Goal: Transaction & Acquisition: Purchase product/service

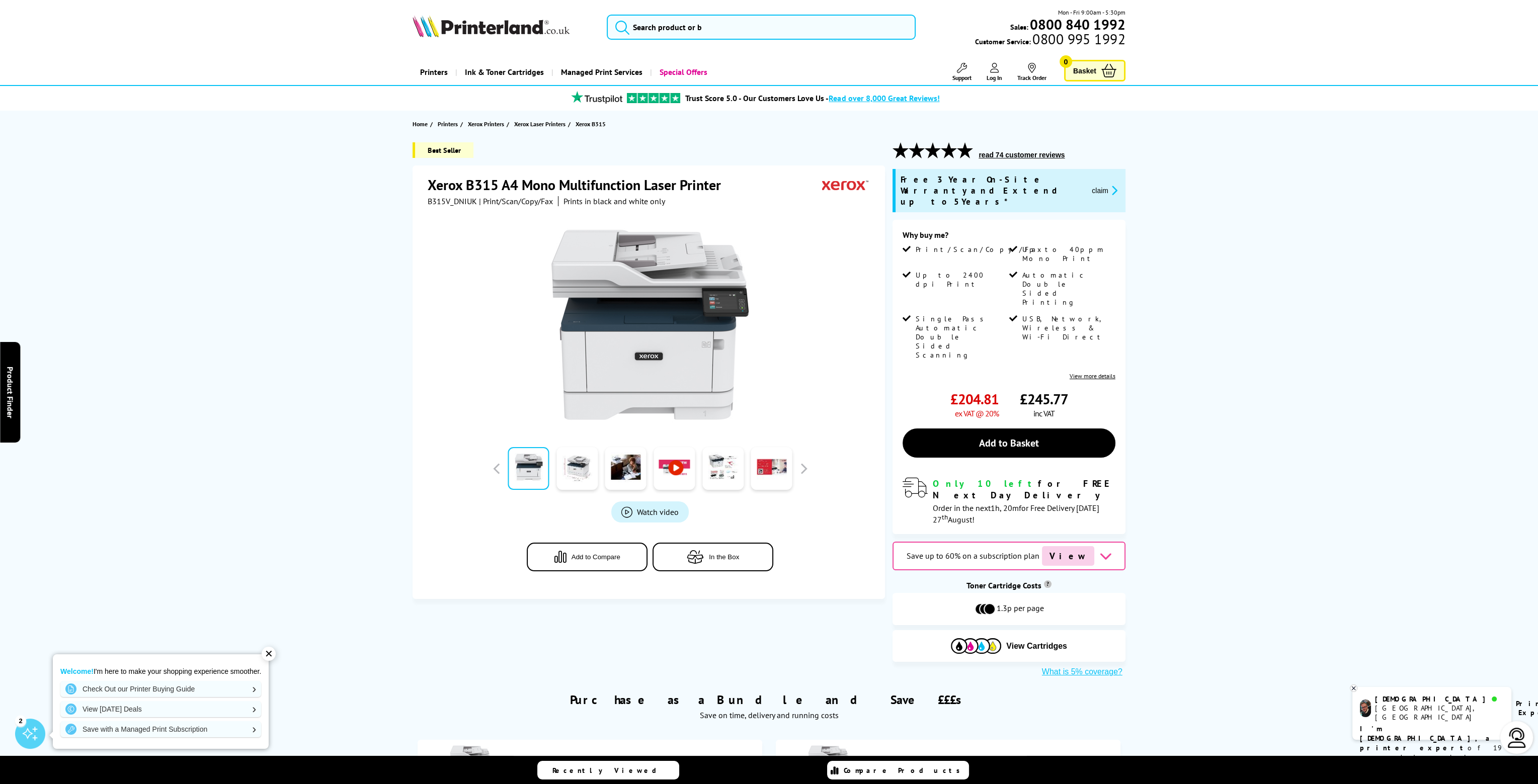
drag, startPoint x: 397, startPoint y: 539, endPoint x: 405, endPoint y: 55, distance: 484.1
click at [511, 73] on span "Ink & Toner Cartridges" at bounding box center [504, 72] width 79 height 26
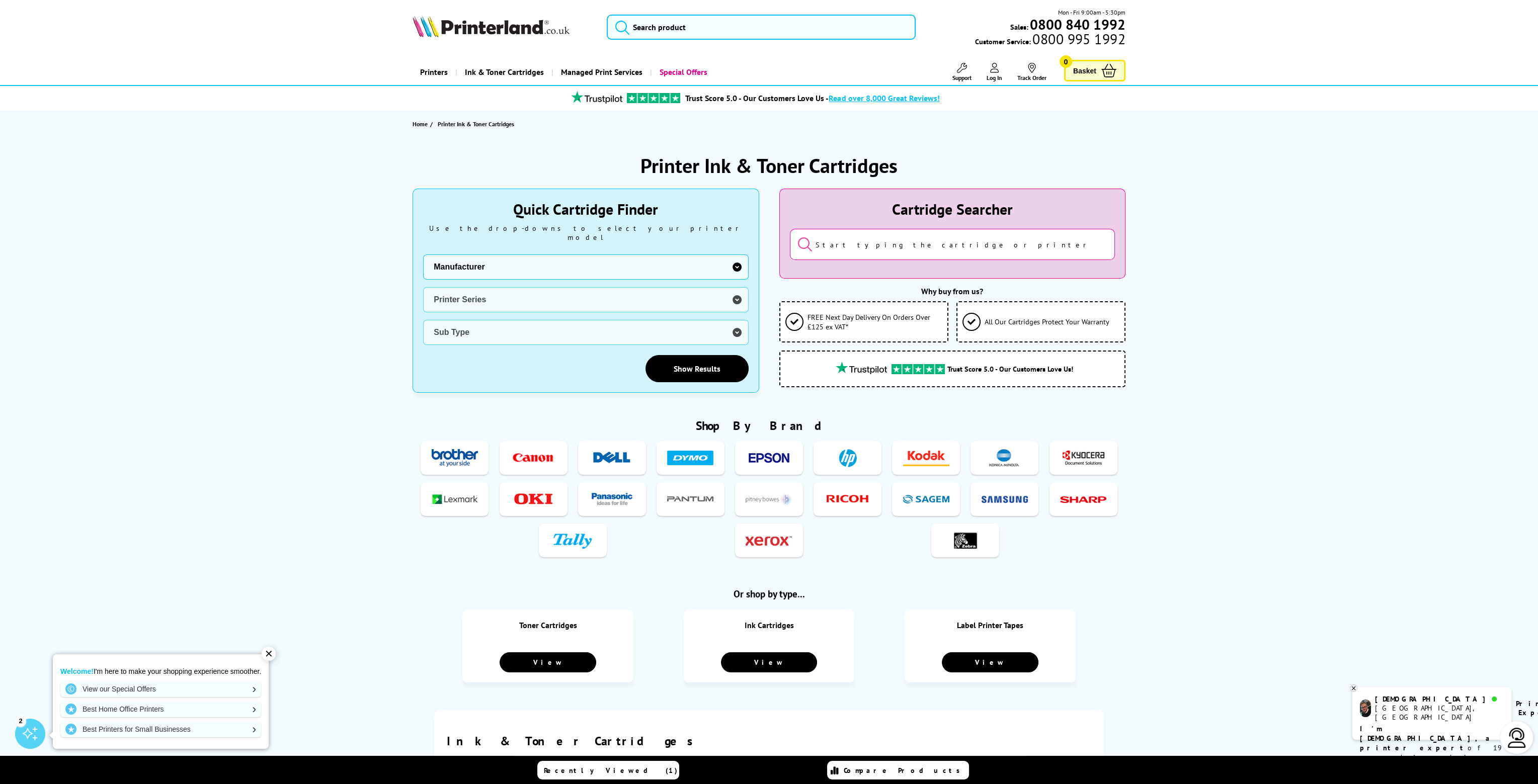
click at [522, 263] on select "Manufacturer Brother Canon Cubify Dell Dymo Epson HP Kodak Konica Minolta Kyoce…" at bounding box center [585, 267] width 325 height 25
select select "13815"
click at [423, 254] on select "Manufacturer Brother Canon Cubify Dell Dymo Epson HP Kodak Konica Minolta Kyoce…" at bounding box center [585, 267] width 325 height 25
click at [477, 293] on select "Printer Series B Series C Series Colorqube Colour MFP DocuPrint Phaser Versalin…" at bounding box center [585, 299] width 325 height 25
select select "37232"
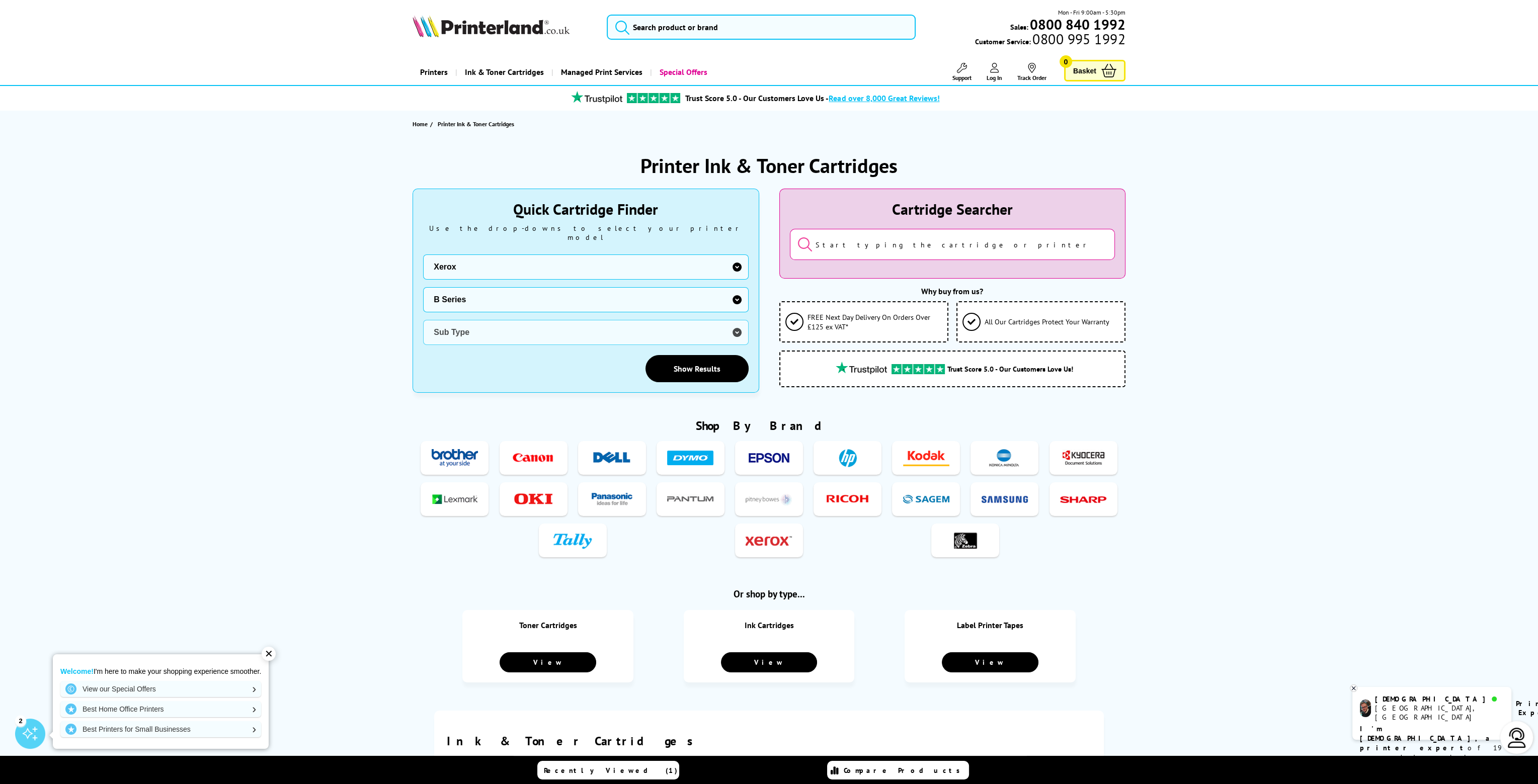
click at [423, 287] on select "Printer Series B Series C Series Colorqube Colour MFP DocuPrint Phaser Versalin…" at bounding box center [585, 299] width 325 height 25
click at [510, 320] on select "Sub Type Xerox B205 Xerox B210 Xerox B215 Xerox B225 Xerox B230 Xerox B235 Xero…" at bounding box center [585, 332] width 325 height 25
select select "38353"
click at [423, 320] on select "Sub Type Xerox B205 Xerox B210 Xerox B215 Xerox B225 Xerox B230 Xerox B235 Xero…" at bounding box center [585, 332] width 325 height 25
click at [691, 363] on link "Show Results" at bounding box center [697, 369] width 103 height 27
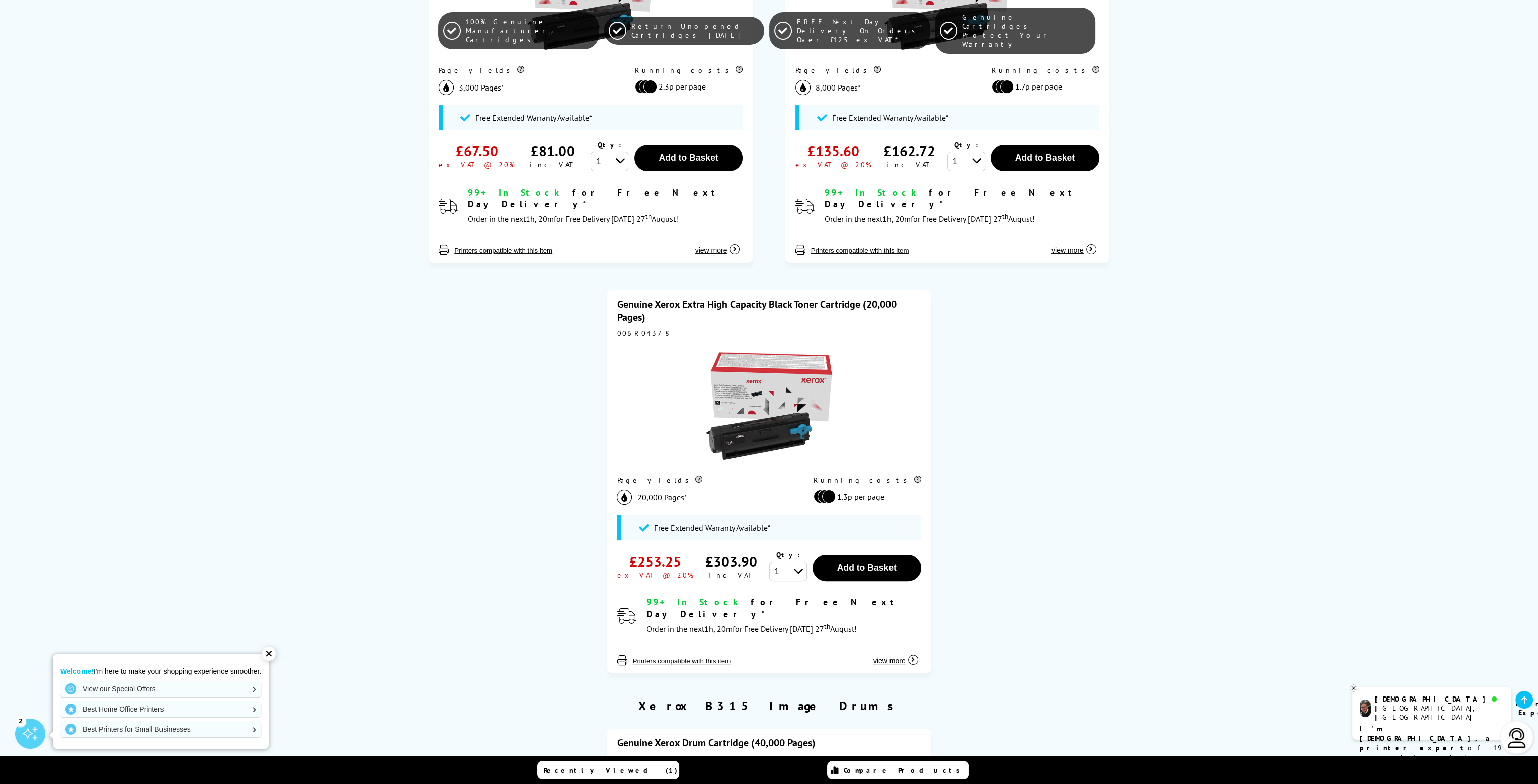
scroll to position [452, 0]
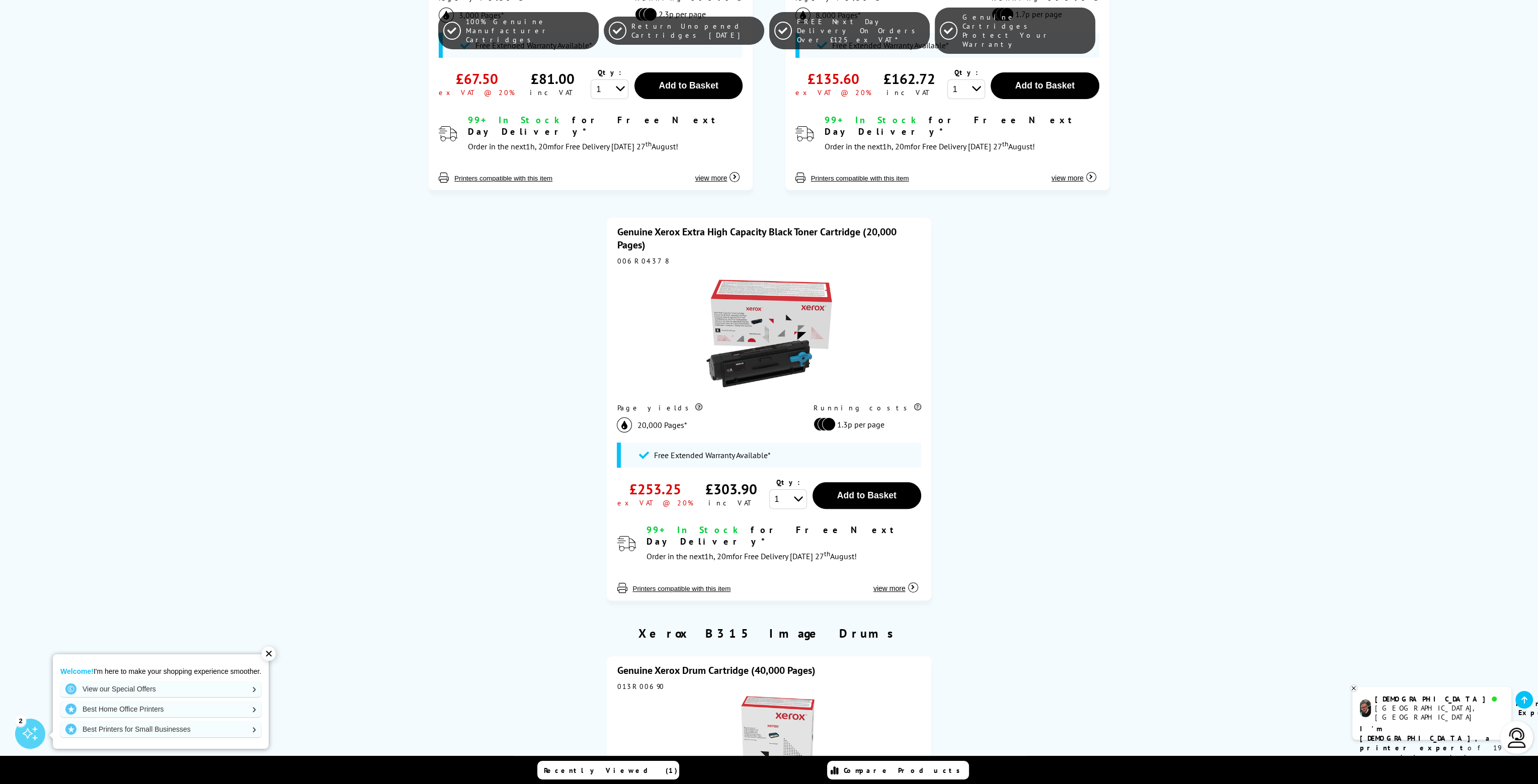
click at [773, 313] on img at bounding box center [769, 333] width 126 height 126
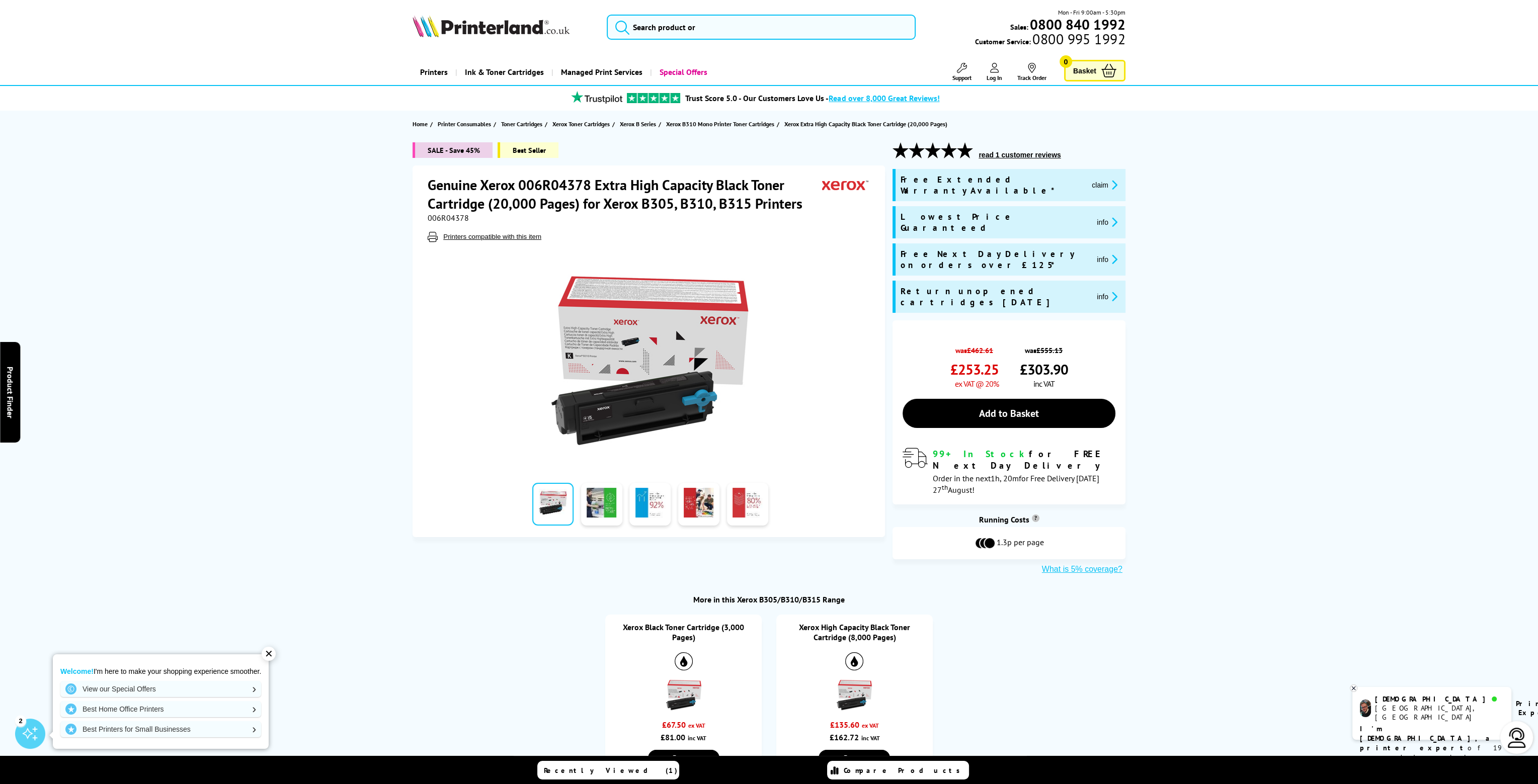
click at [451, 216] on span "006R04378" at bounding box center [448, 217] width 41 height 10
click at [0, 0] on div "Great service. Unbeatable prices. We've got you covered. At Printerland, we che…" at bounding box center [0, 0] width 0 height 0
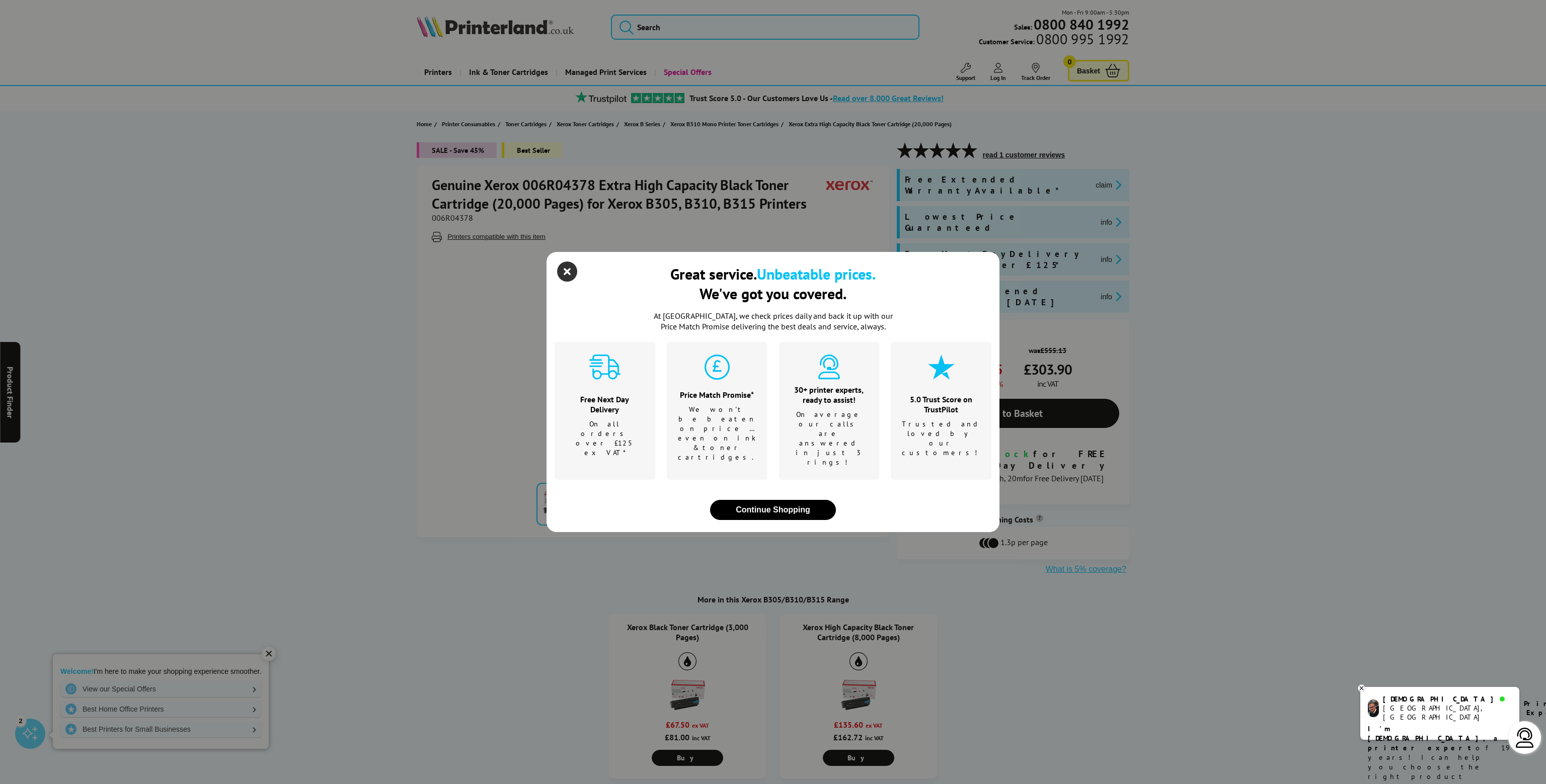
click at [569, 282] on icon "close modal" at bounding box center [567, 271] width 20 height 20
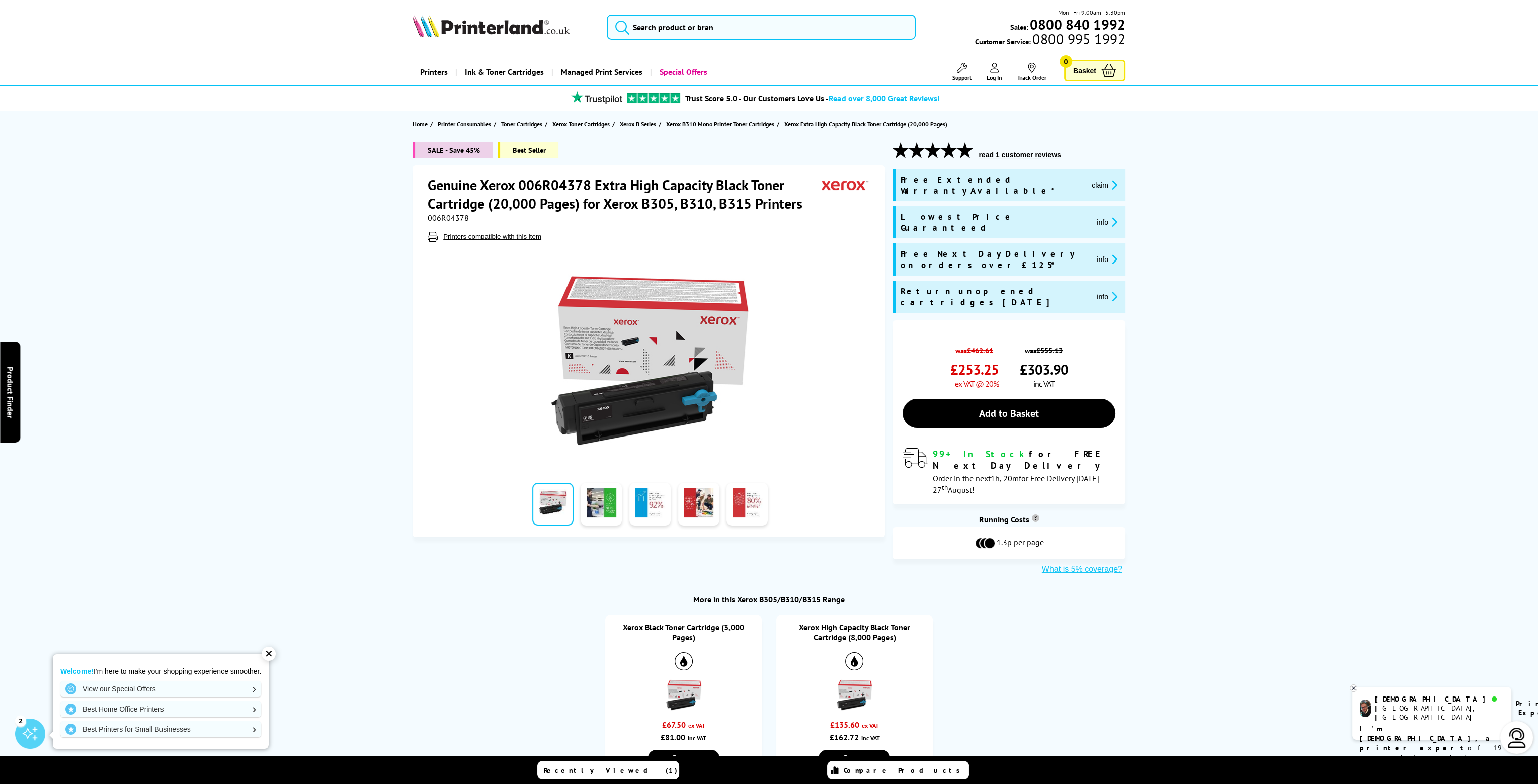
click at [447, 222] on span "006R04378" at bounding box center [448, 217] width 41 height 10
copy span "006R04378"
click at [515, 73] on span "Ink & Toner Cartridges" at bounding box center [504, 72] width 79 height 26
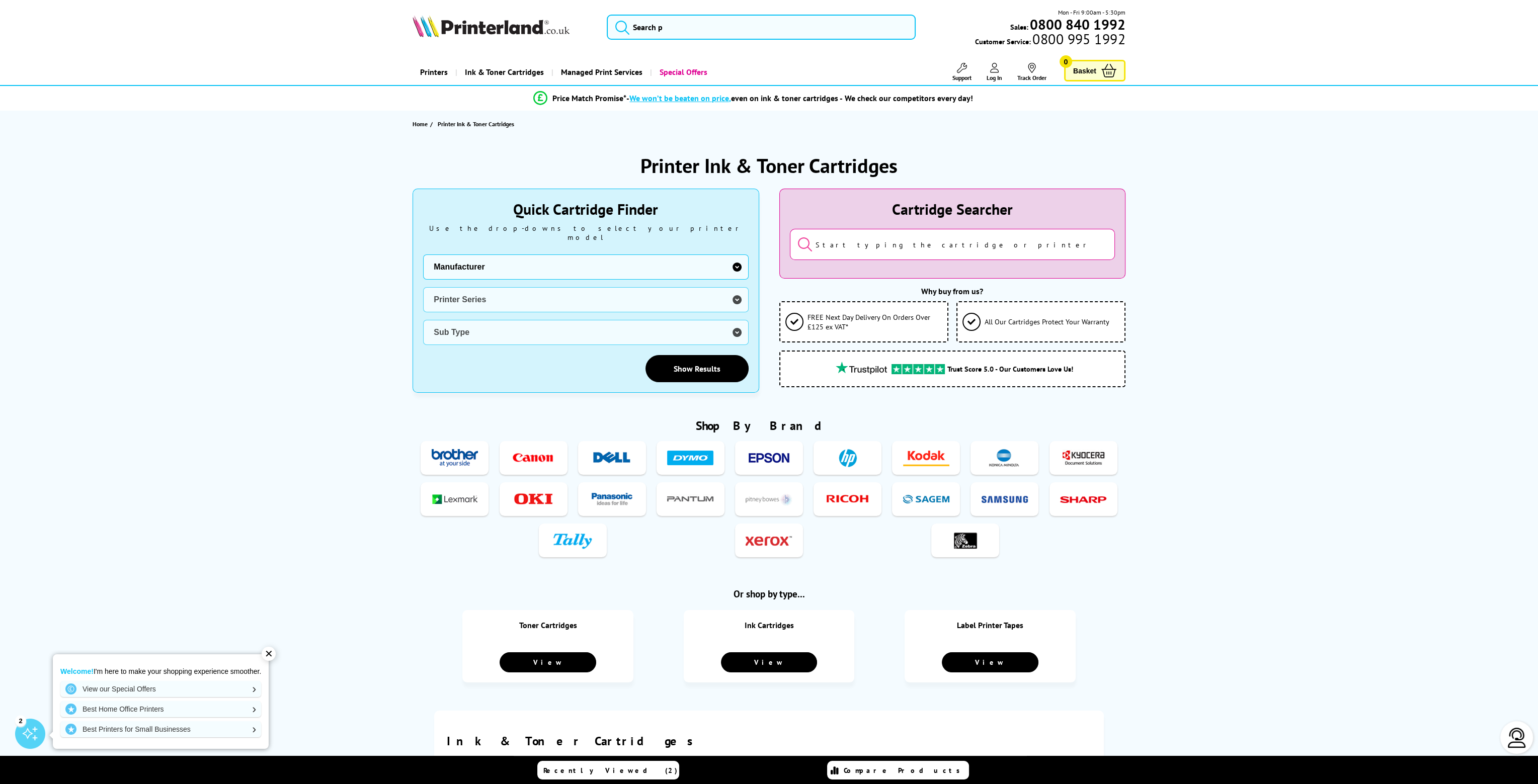
click at [594, 256] on select "Manufacturer Brother Canon Cubify Dell Dymo Epson HP Kodak Konica Minolta Kyoce…" at bounding box center [585, 267] width 325 height 25
select select "1553"
click at [423, 254] on select "Manufacturer Brother Canon Cubify Dell Dymo Epson HP Kodak Konica Minolta Kyoce…" at bounding box center [585, 267] width 325 height 25
click at [561, 288] on select "Printer Series ECOSYS FS KM TASKalfa" at bounding box center [585, 299] width 325 height 25
select select "33310"
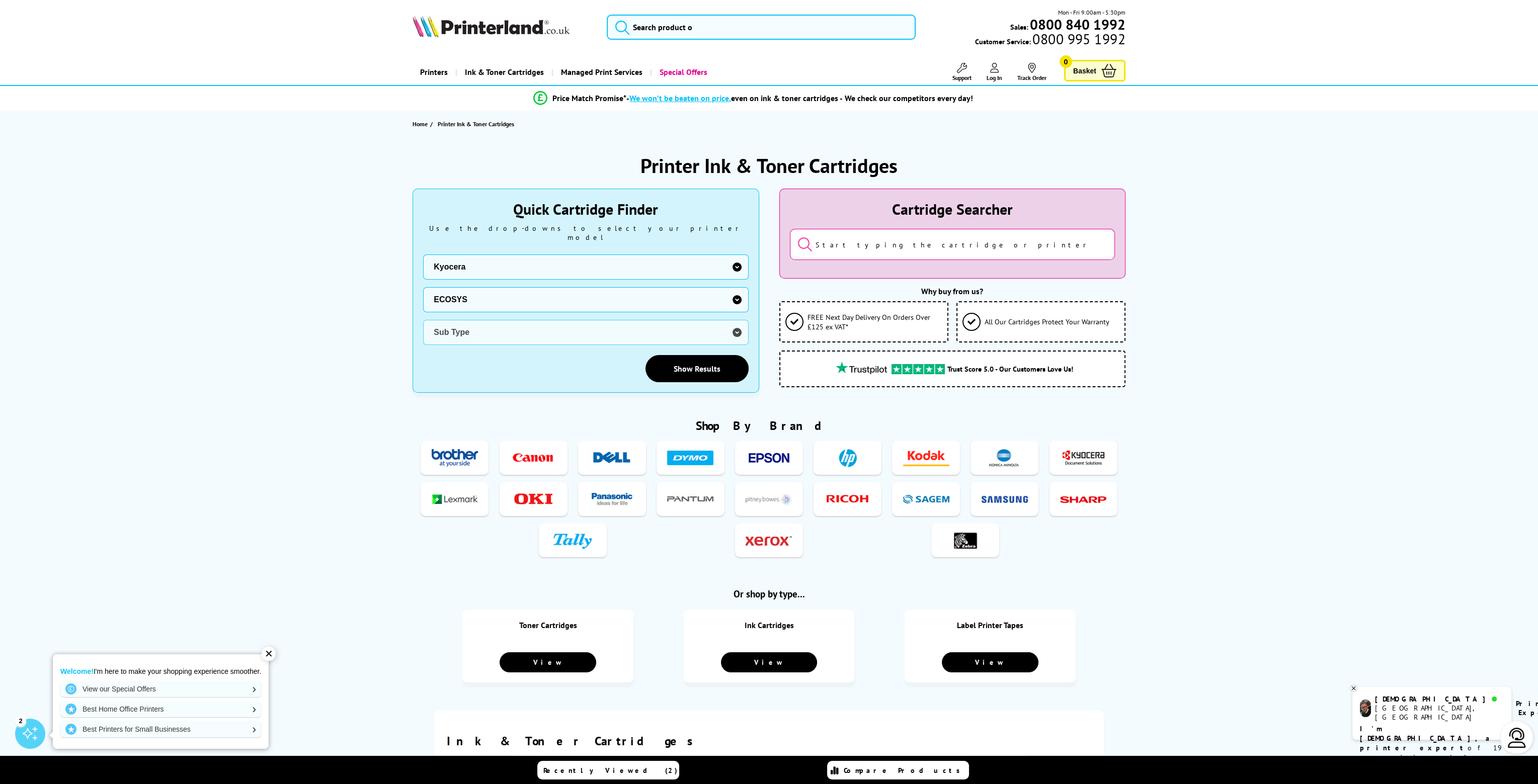
click at [423, 287] on select "Printer Series ECOSYS FS KM TASKalfa" at bounding box center [585, 299] width 325 height 25
click at [475, 324] on select "Sub Type Kyocera FS-C8520MFP Kyocera FS-C8525MFP Kyocera M2030dn Kyocera M2035d…" at bounding box center [585, 332] width 325 height 25
click at [519, 320] on select "Sub Type Kyocera FS-C8520MFP Kyocera FS-C8525MFP Kyocera M2030dn Kyocera M2035d…" at bounding box center [585, 332] width 325 height 25
select select "32800"
click at [423, 320] on select "Sub Type Kyocera FS-C8520MFP Kyocera FS-C8525MFP Kyocera M2030dn Kyocera M2035d…" at bounding box center [585, 332] width 325 height 25
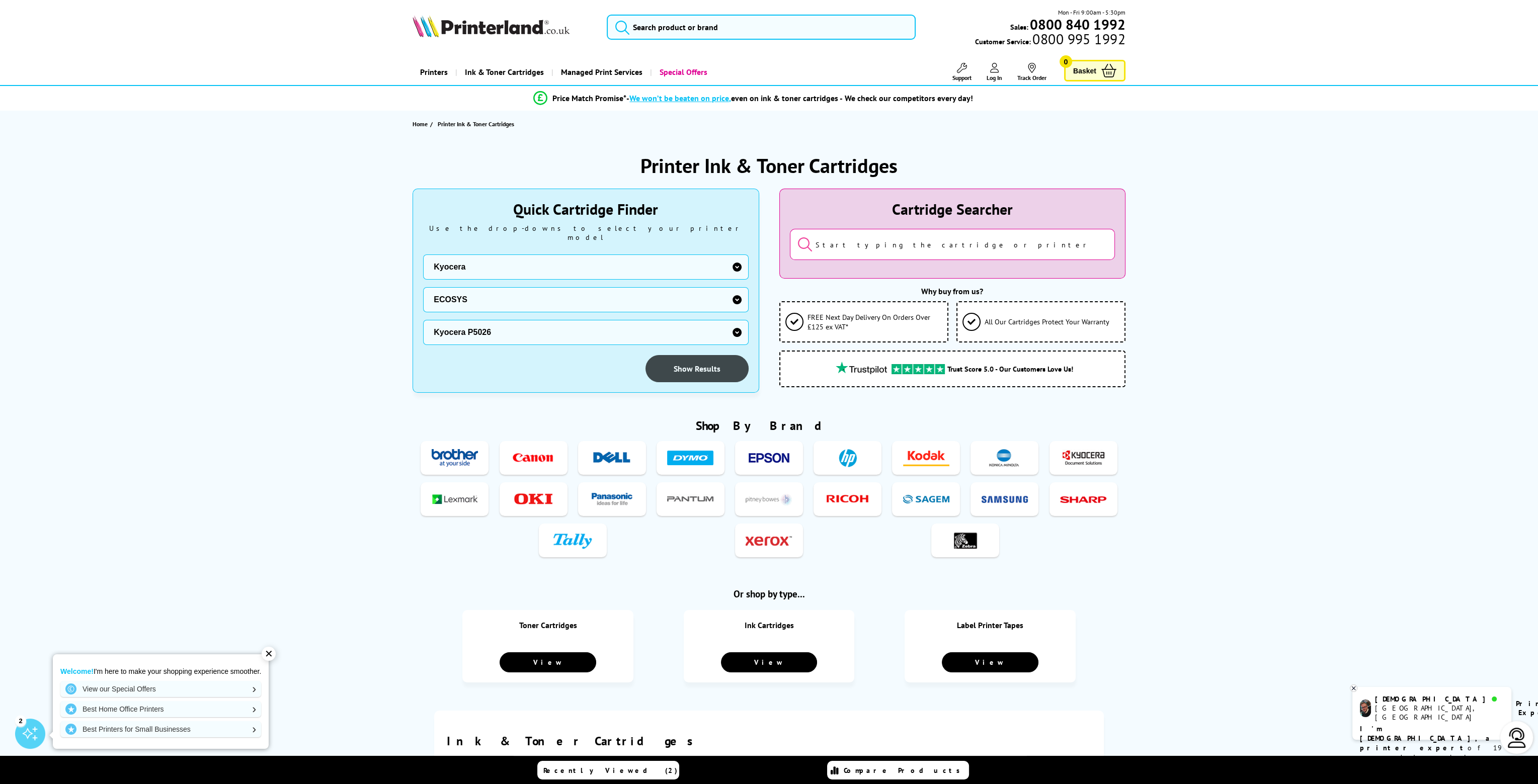
click at [673, 360] on link "Show Results" at bounding box center [697, 369] width 103 height 27
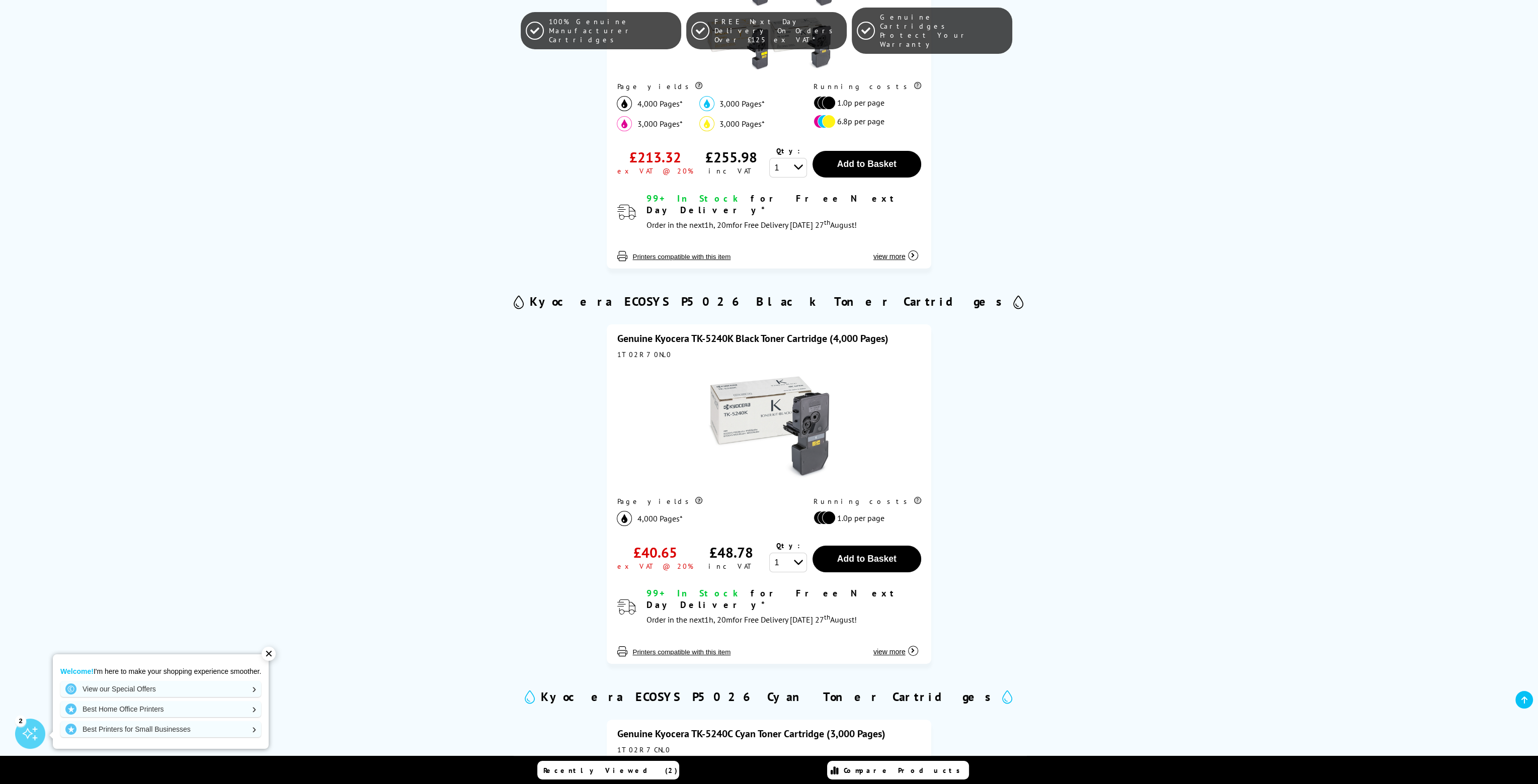
scroll to position [402, 0]
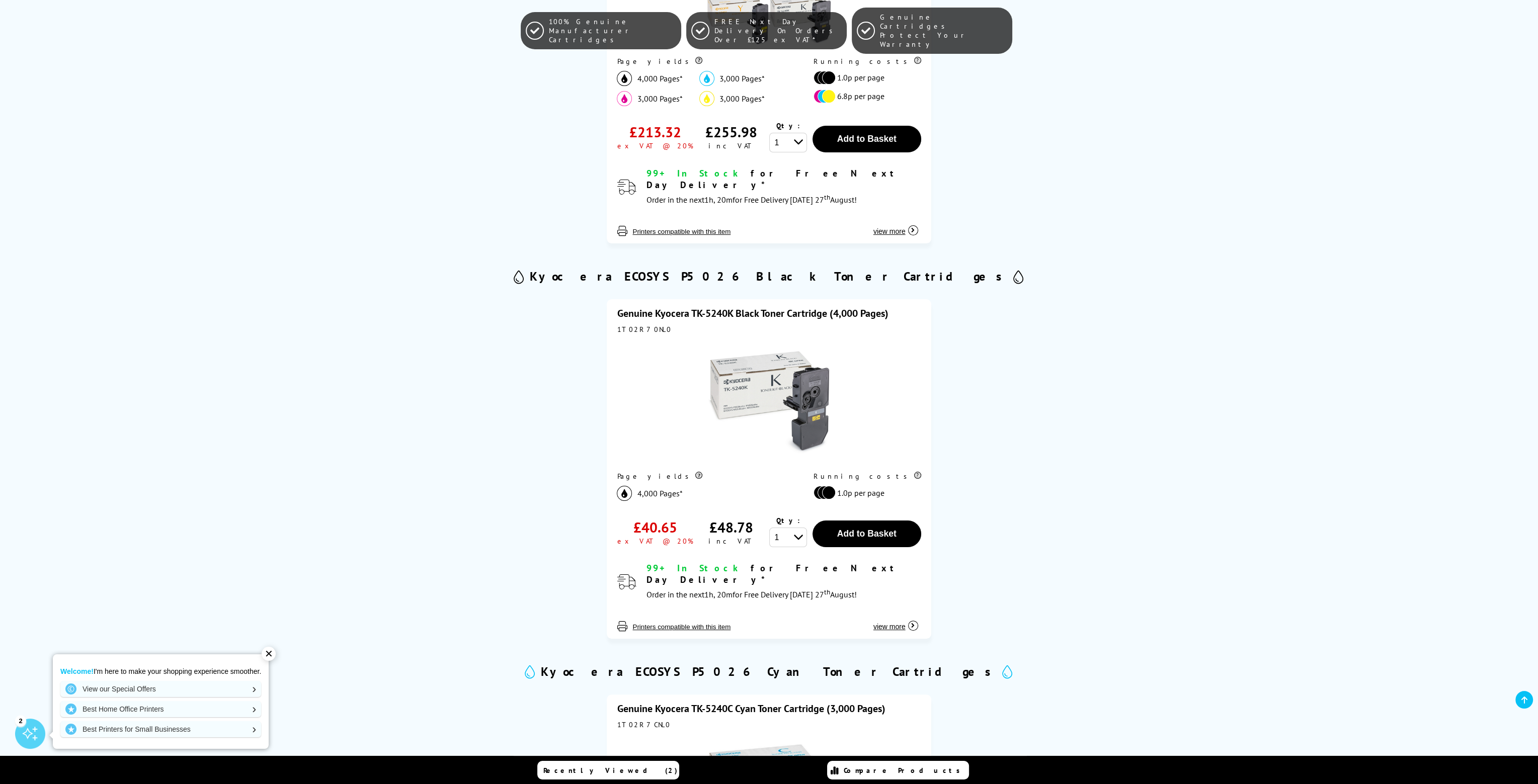
click at [771, 376] on img at bounding box center [769, 402] width 126 height 126
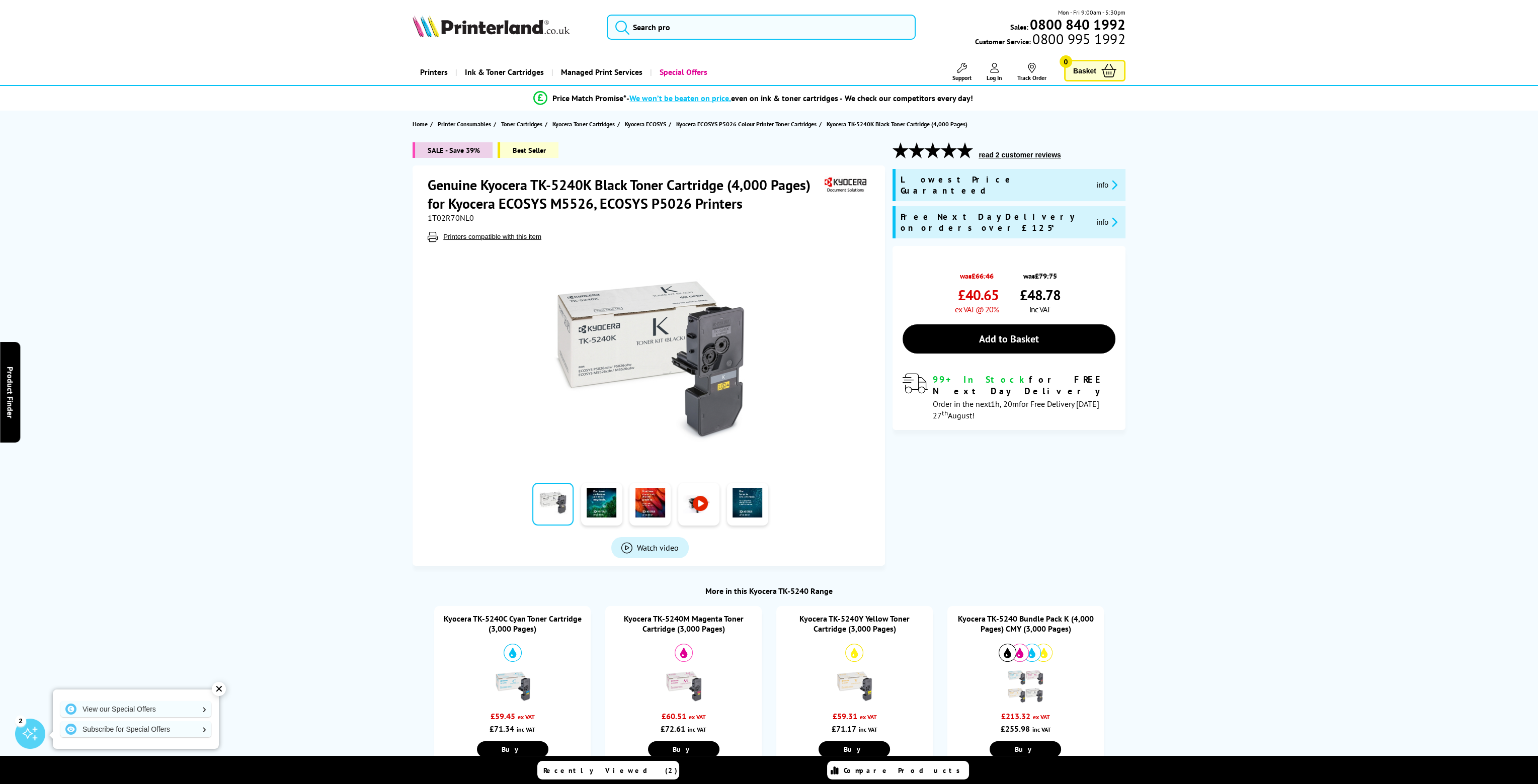
click at [451, 216] on span "1T02R70NL0" at bounding box center [451, 217] width 46 height 10
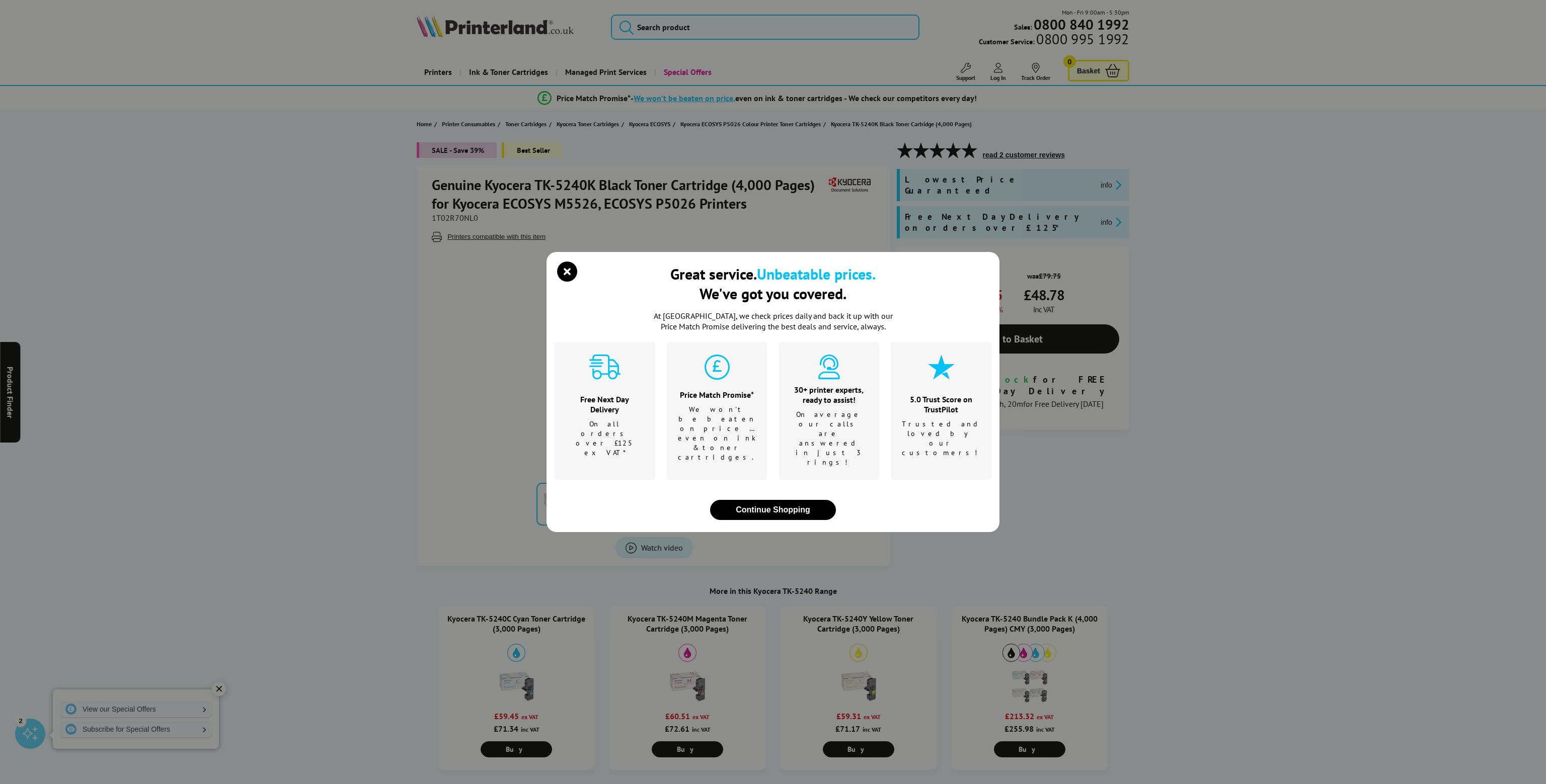
click at [451, 216] on div "Great service. Unbeatable prices. We've got you covered. At [GEOGRAPHIC_DATA], …" at bounding box center [773, 392] width 1546 height 784
click at [564, 282] on icon "close modal" at bounding box center [567, 271] width 20 height 20
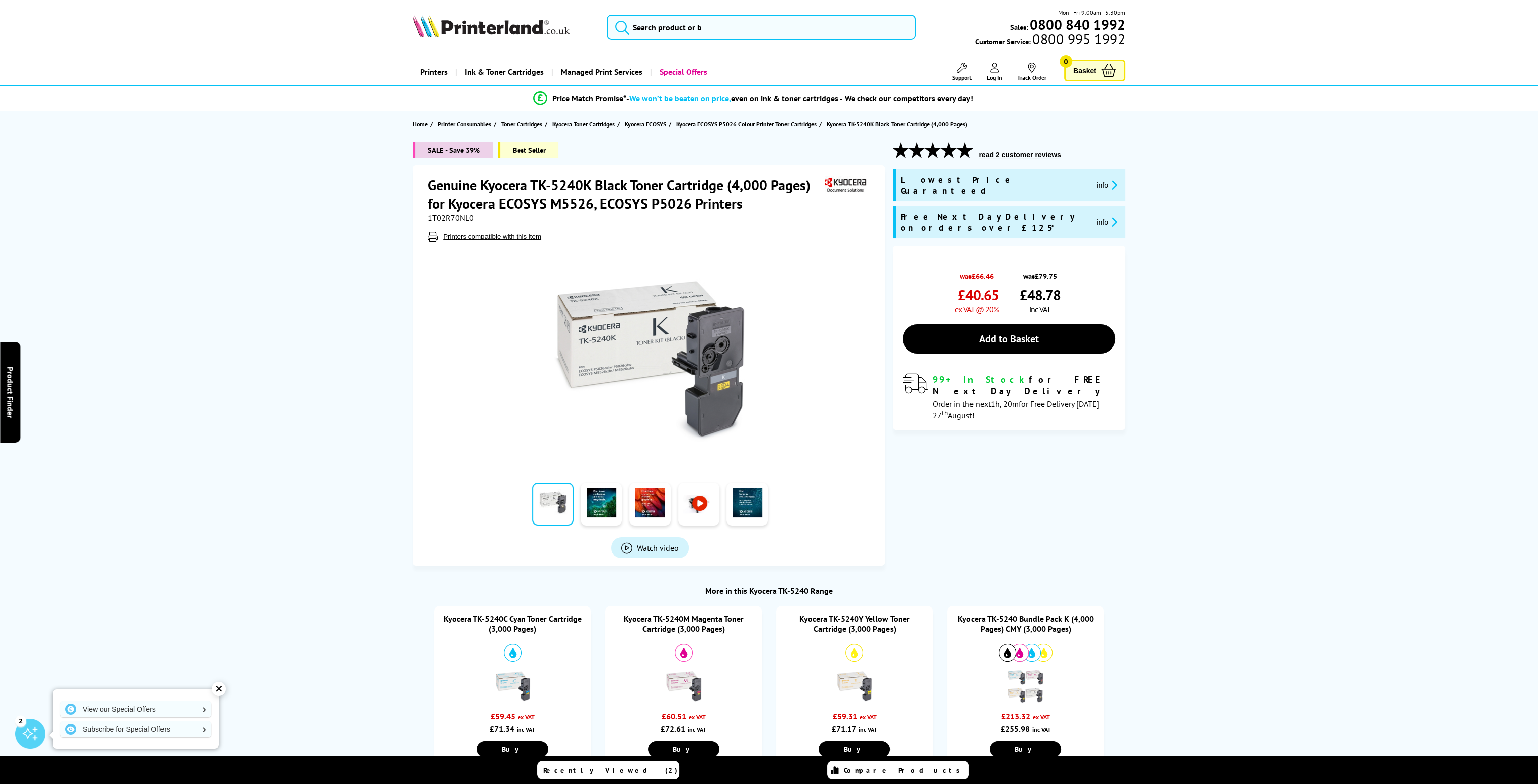
click at [443, 219] on span "1T02R70NL0" at bounding box center [451, 217] width 46 height 10
copy span "1T02R70NL0"
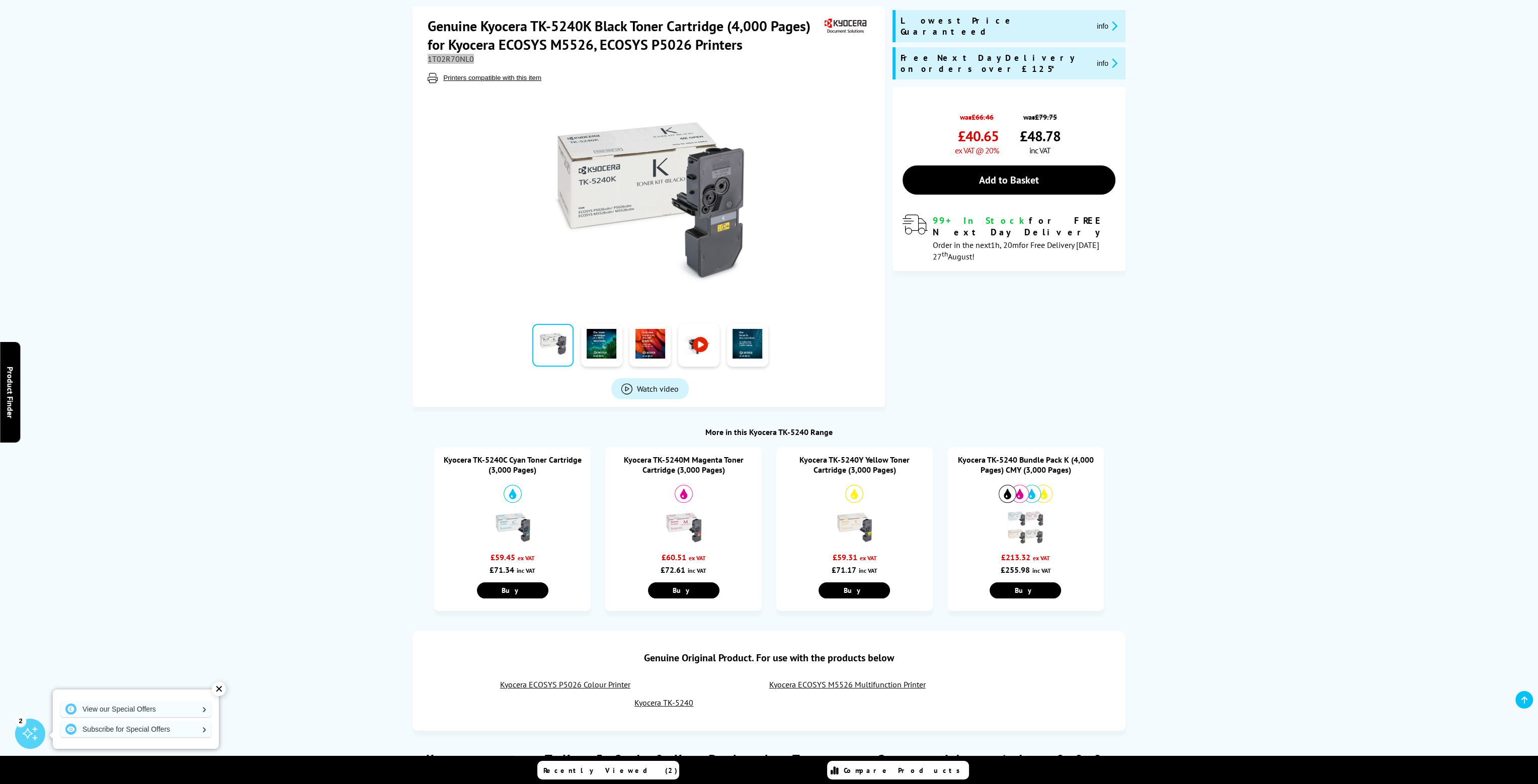
scroll to position [201, 0]
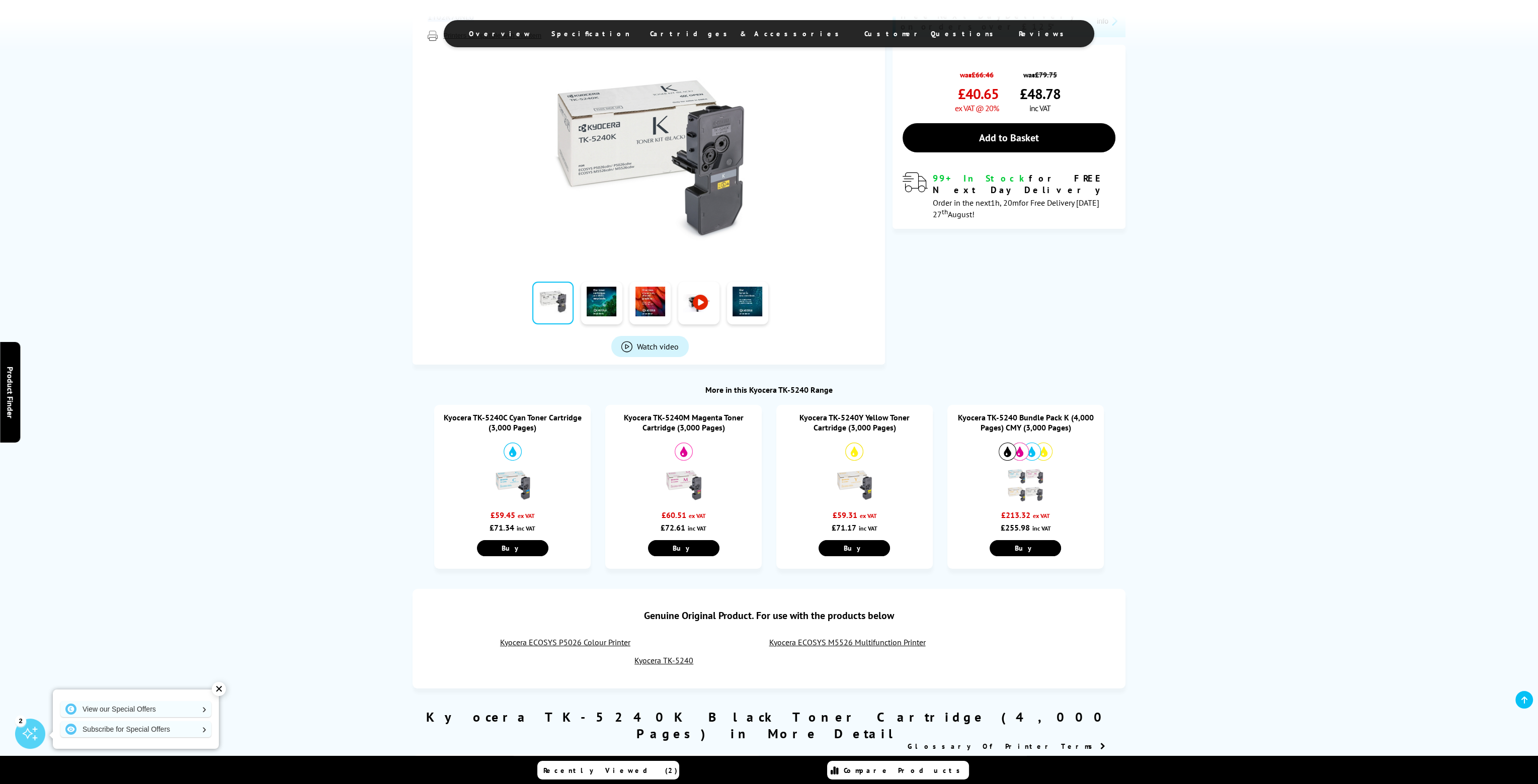
click at [502, 479] on img at bounding box center [513, 485] width 35 height 35
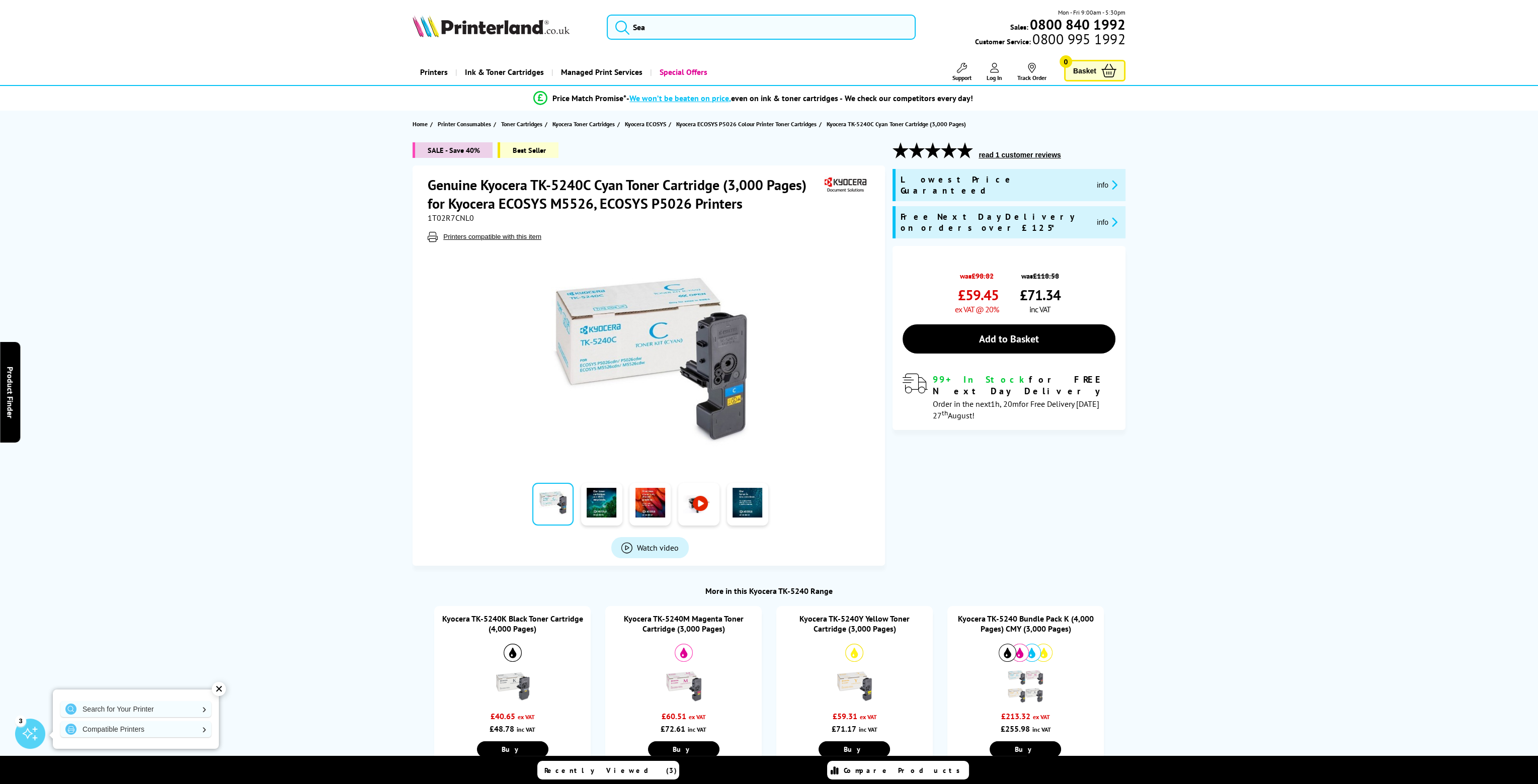
click at [435, 218] on span "1T02R7CNL0" at bounding box center [451, 217] width 46 height 10
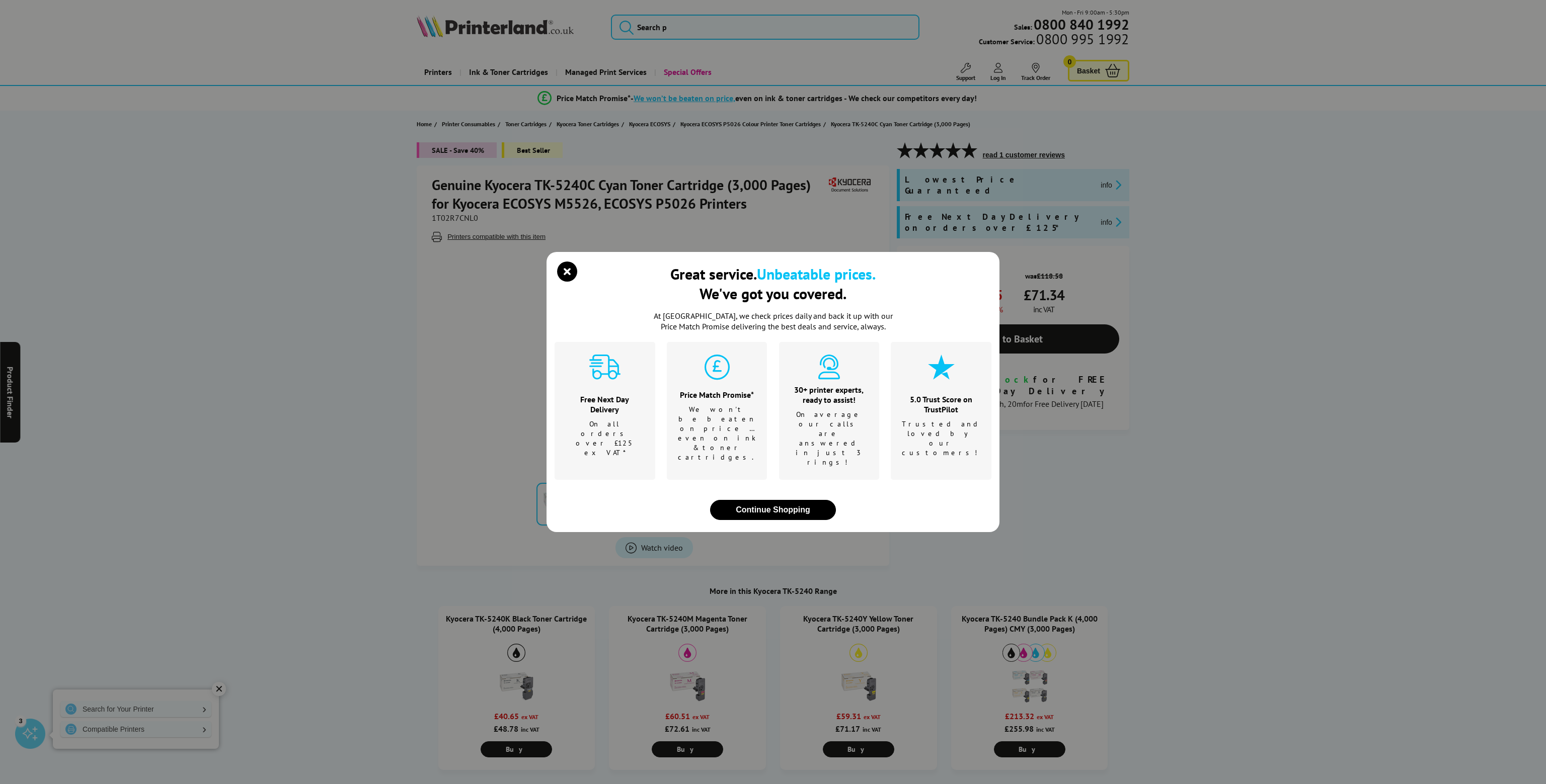
click at [435, 218] on div "Great service. Unbeatable prices. We've got you covered. At [GEOGRAPHIC_DATA], …" at bounding box center [773, 392] width 1546 height 784
click at [566, 282] on icon "close modal" at bounding box center [567, 271] width 20 height 20
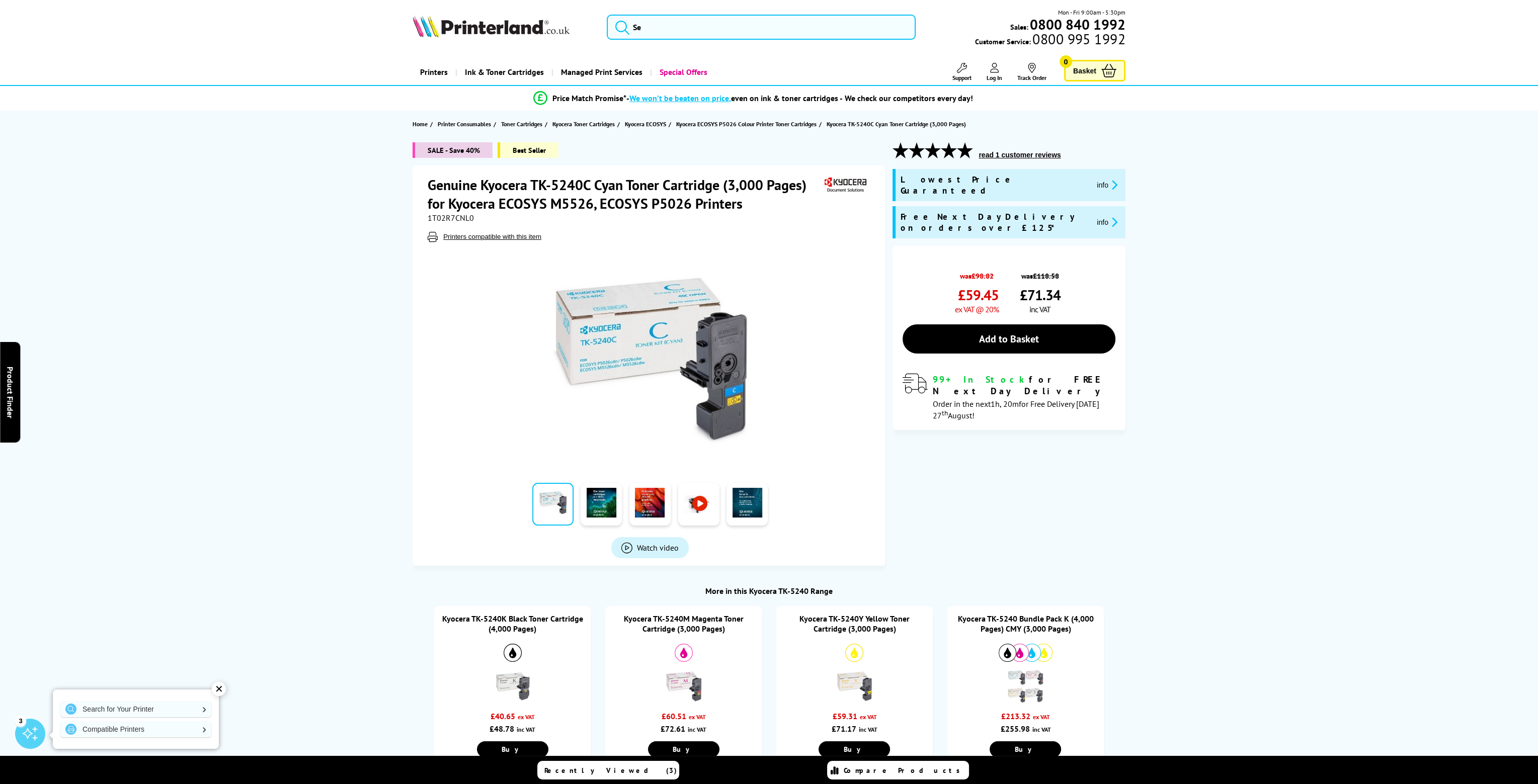
click at [452, 215] on span "1T02R7CNL0" at bounding box center [451, 217] width 46 height 10
copy span "1T02R7CNL0"
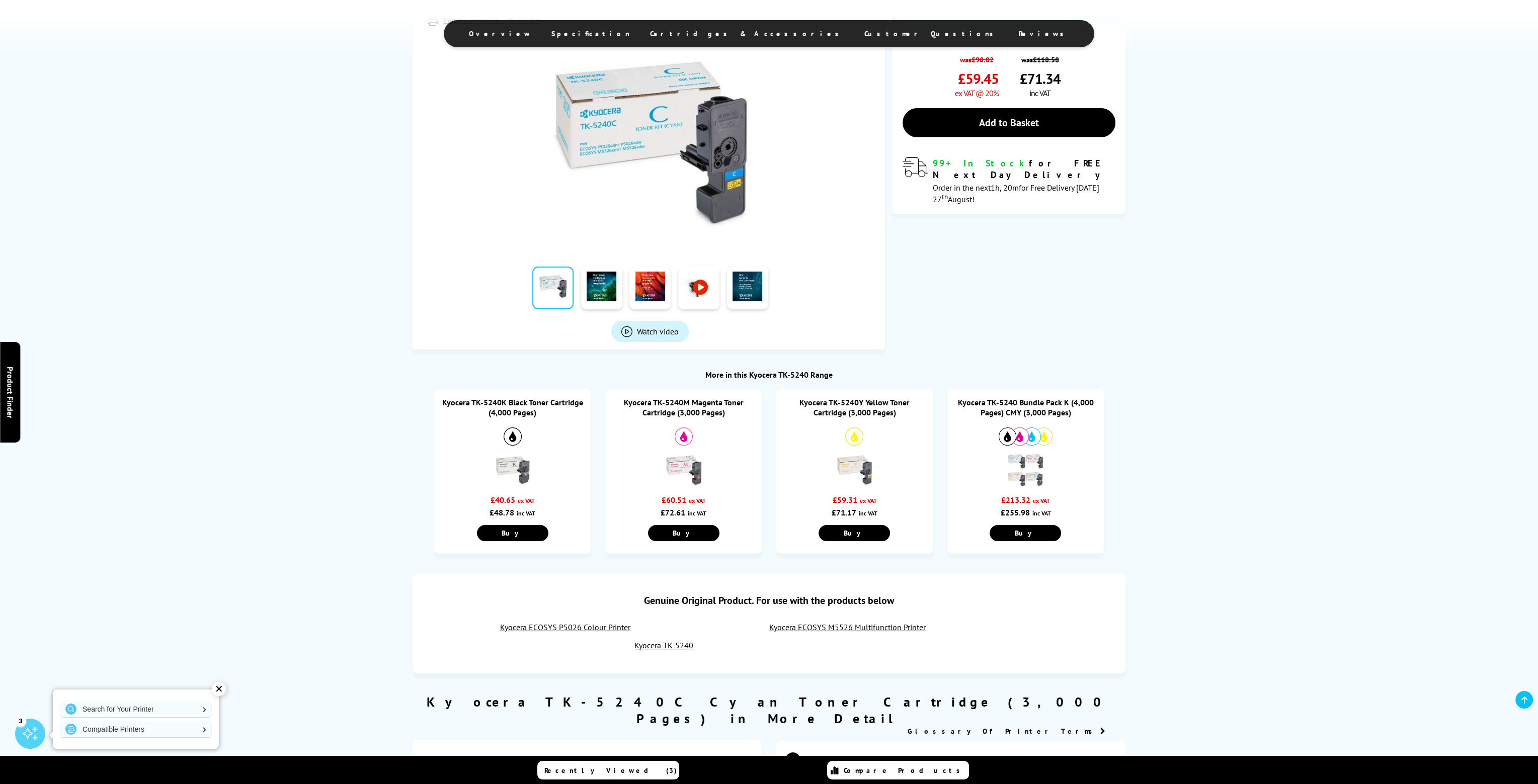
scroll to position [252, 0]
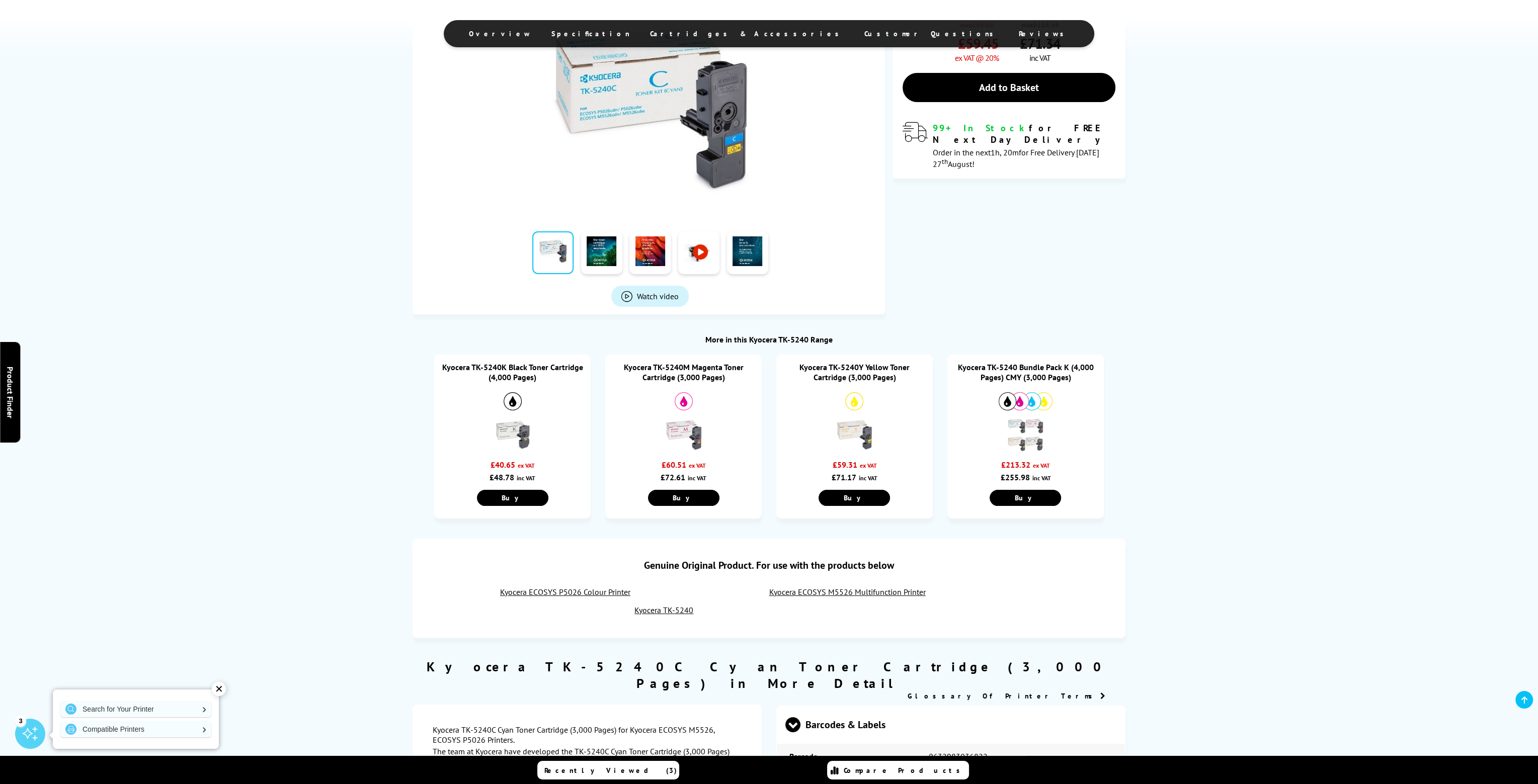
click at [680, 430] on img at bounding box center [684, 435] width 35 height 35
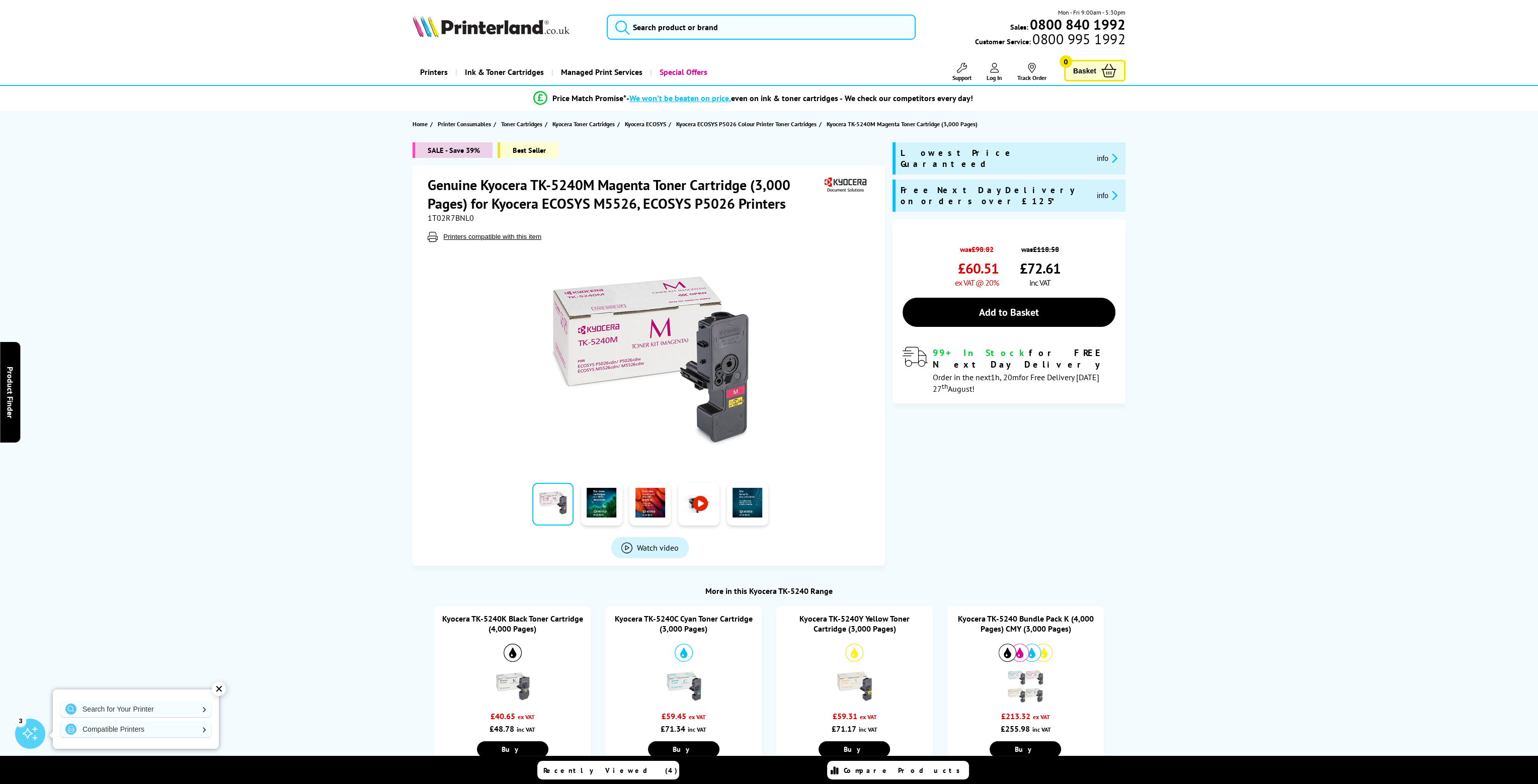
click at [454, 217] on span "1T02R7BNL0" at bounding box center [451, 217] width 46 height 10
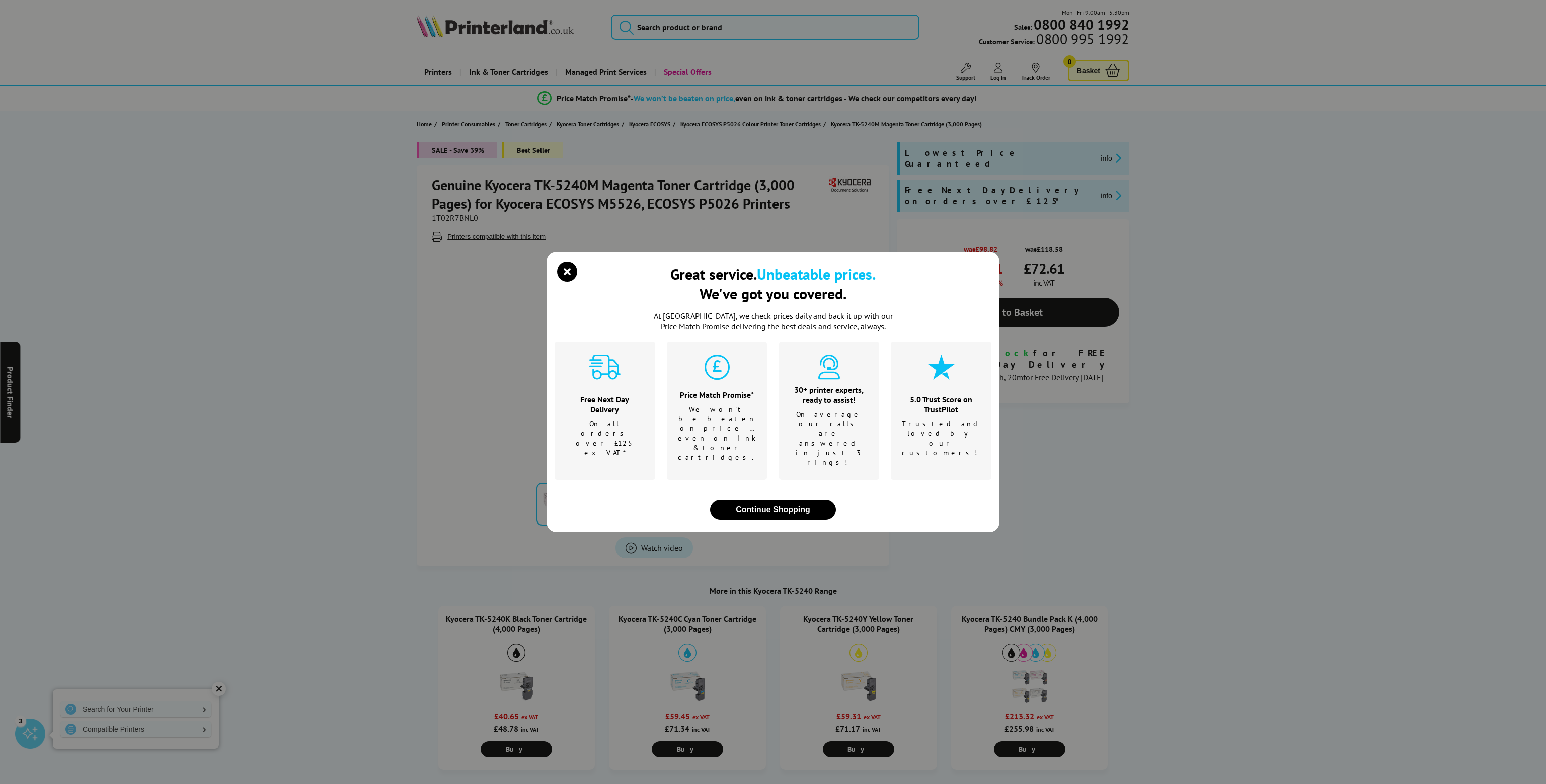
click at [455, 217] on div "Great service. Unbeatable prices. We've got you covered. At [GEOGRAPHIC_DATA], …" at bounding box center [773, 392] width 1546 height 784
click at [572, 282] on icon "close modal" at bounding box center [567, 271] width 20 height 20
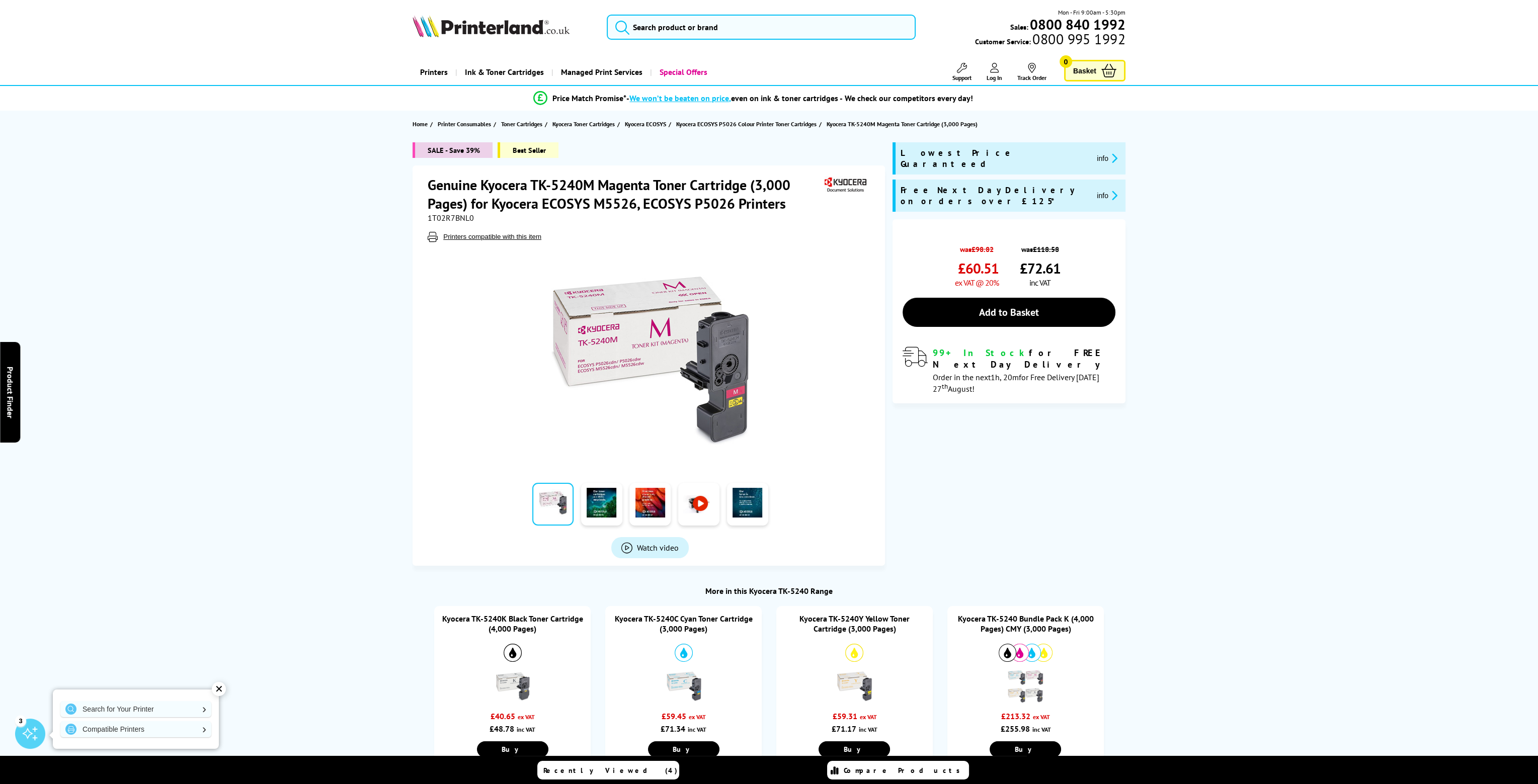
click at [449, 220] on span "1T02R7BNL0" at bounding box center [451, 217] width 46 height 10
copy span "1T02R7BNL0"
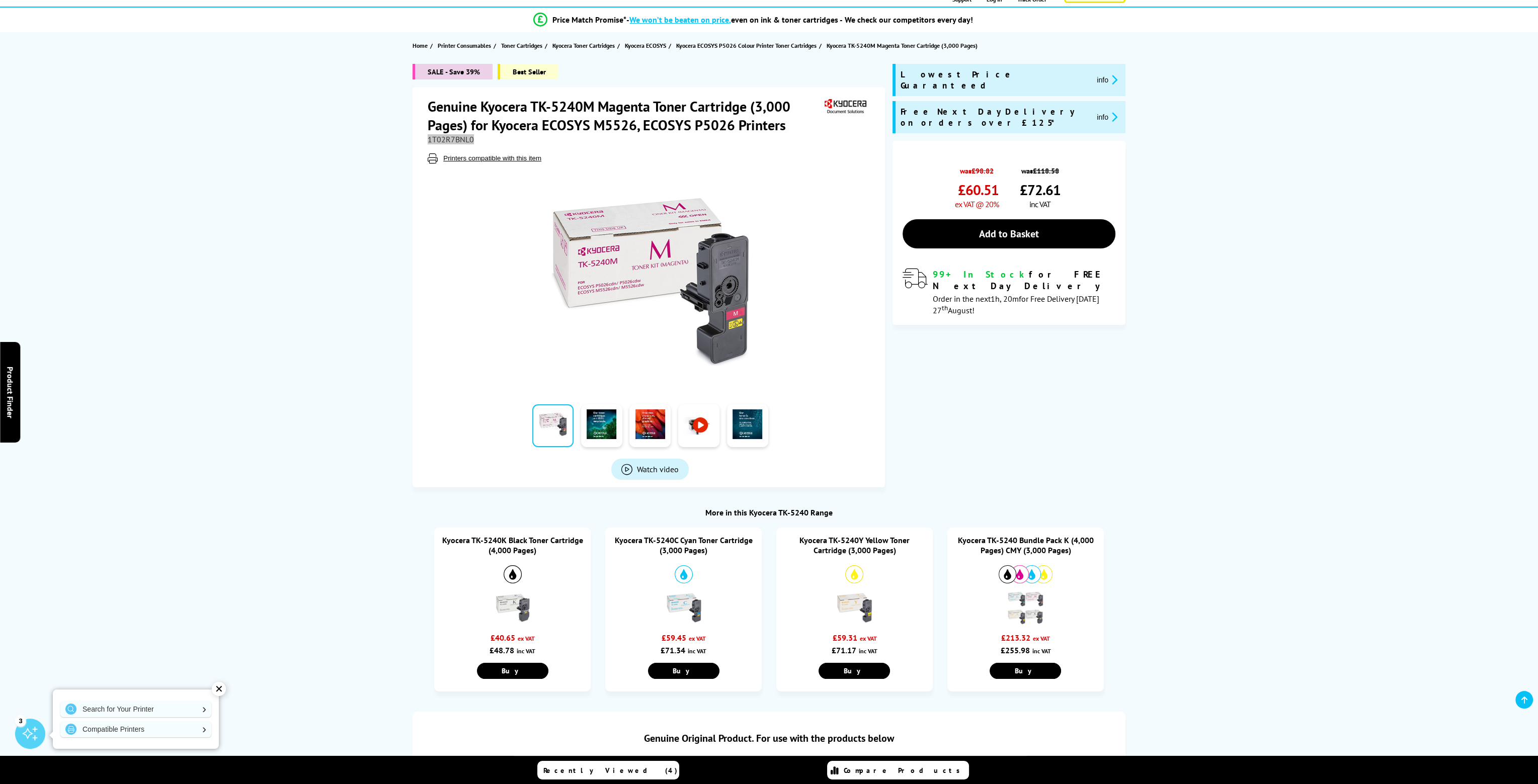
scroll to position [101, 0]
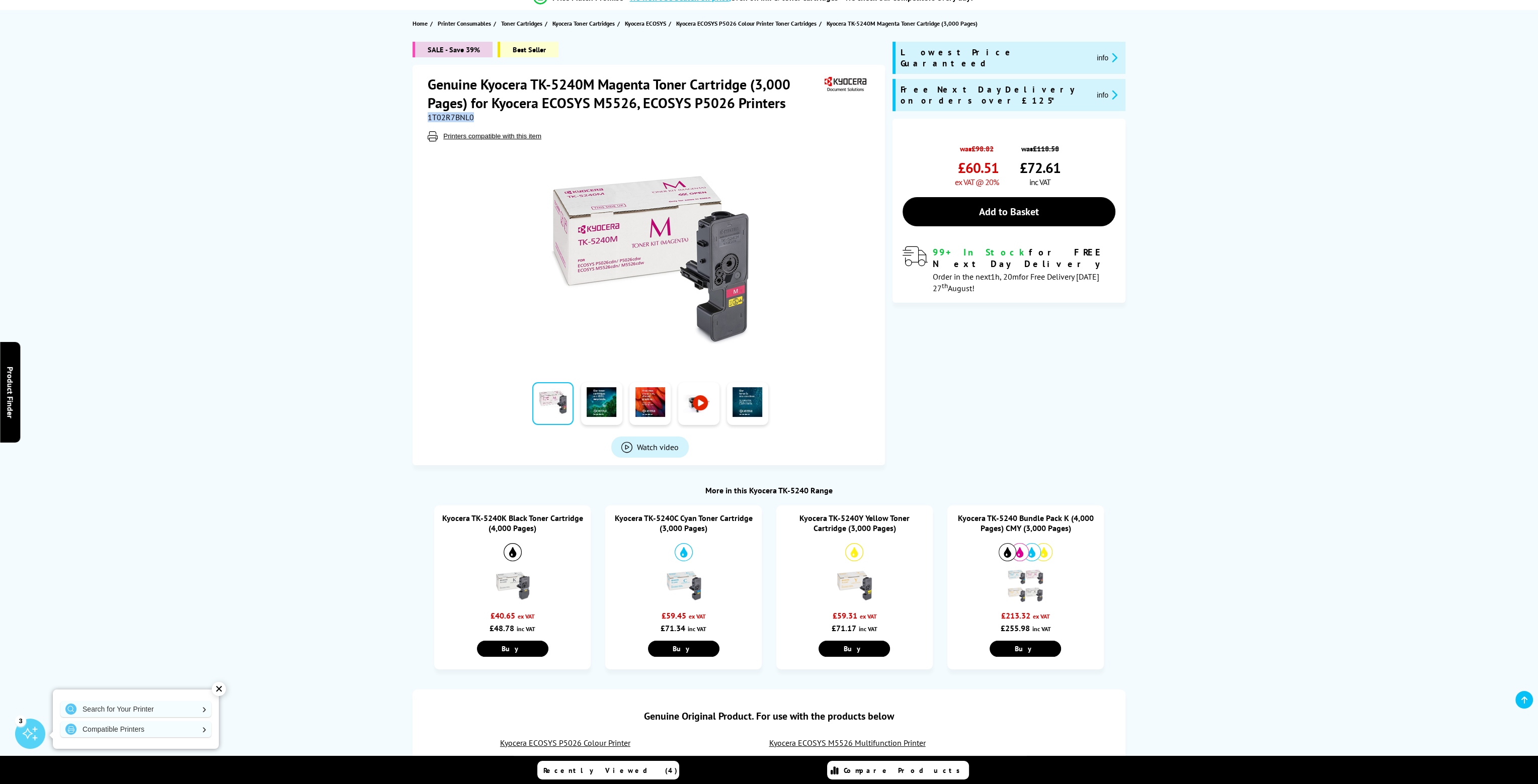
click at [846, 585] on img at bounding box center [854, 586] width 35 height 35
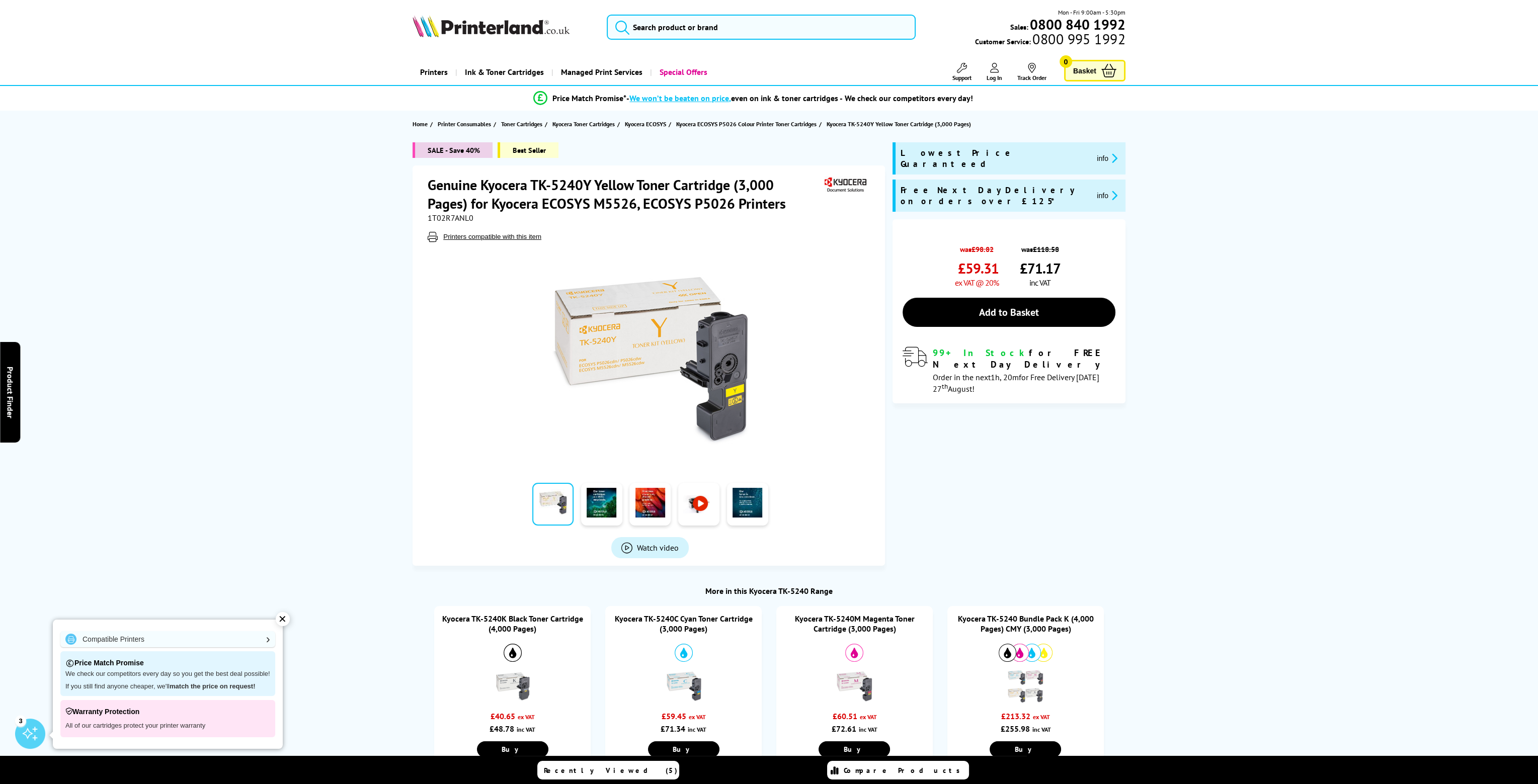
click at [453, 219] on span "1T02R7ANL0" at bounding box center [451, 217] width 46 height 10
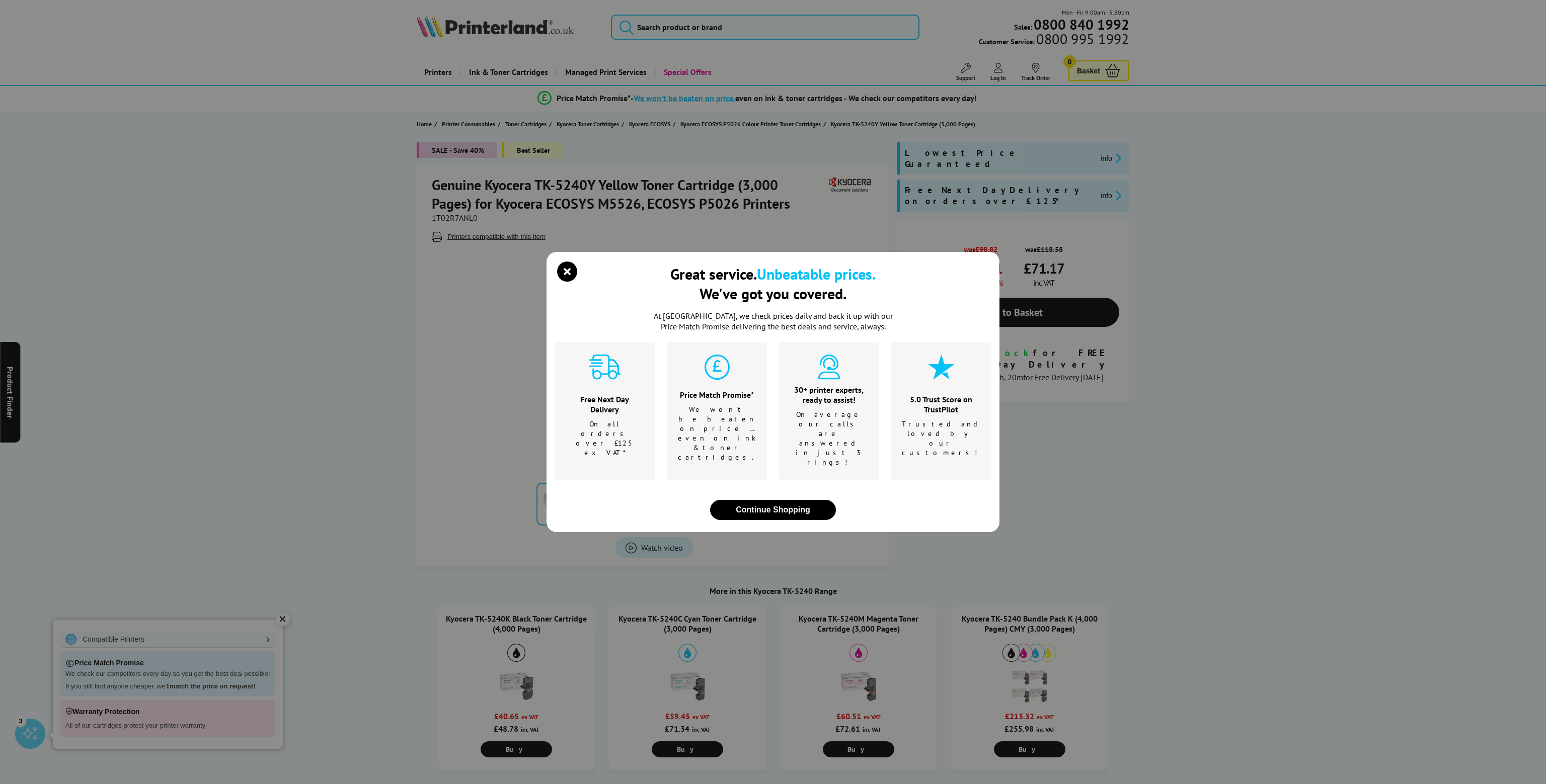
click at [453, 219] on div "Great service. Unbeatable prices. We've got you covered. At [GEOGRAPHIC_DATA], …" at bounding box center [773, 392] width 1546 height 784
click at [565, 282] on icon "close modal" at bounding box center [567, 271] width 20 height 20
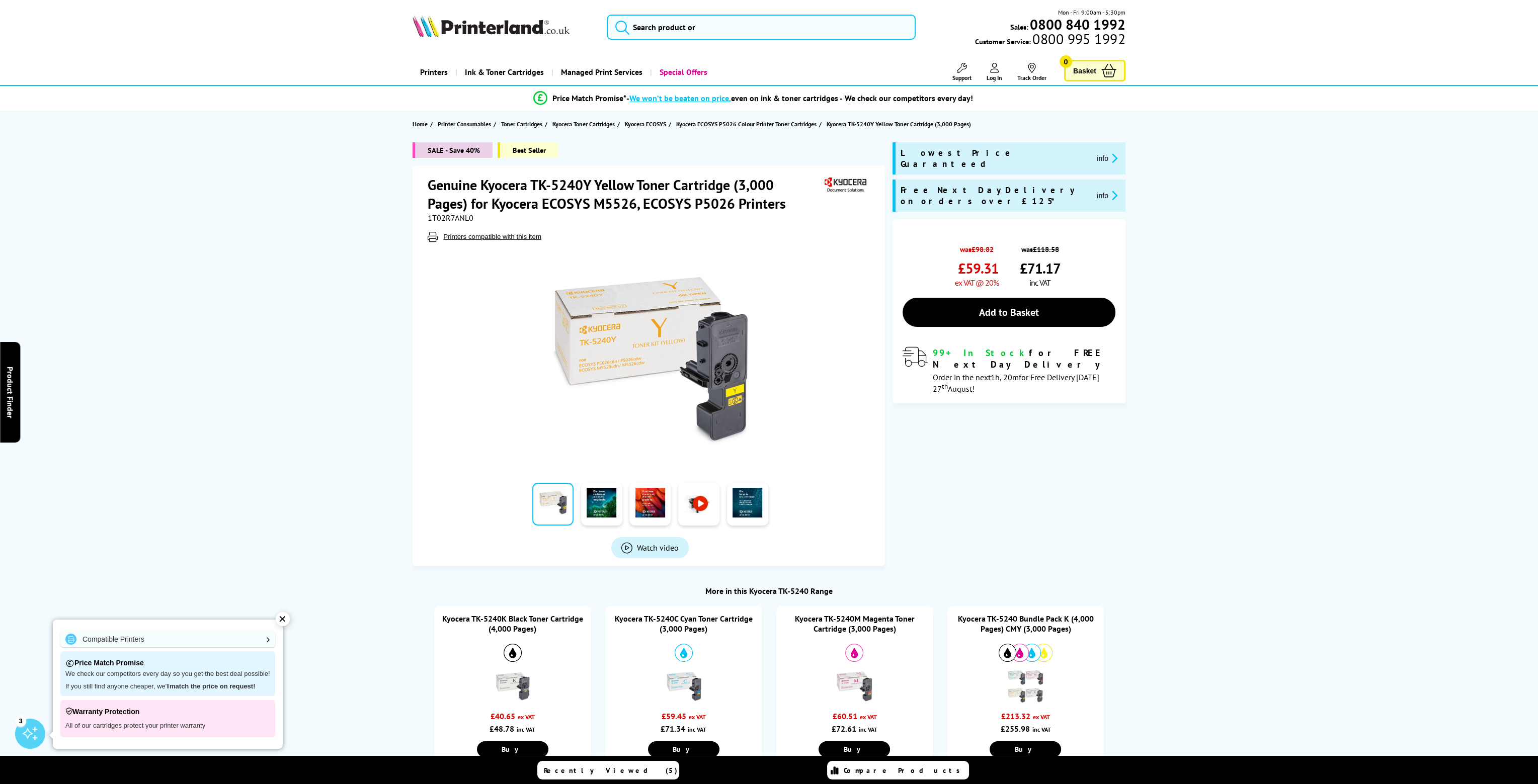
click at [447, 211] on h1 "Genuine Kyocera TK-5240Y Yellow Toner Cartridge (3,000 Pages) for Kyocera ECOSY…" at bounding box center [624, 194] width 394 height 37
click at [443, 216] on span "1T02R7ANL0" at bounding box center [451, 217] width 46 height 10
copy span "1T02R7ANL0"
